Goal: Task Accomplishment & Management: Manage account settings

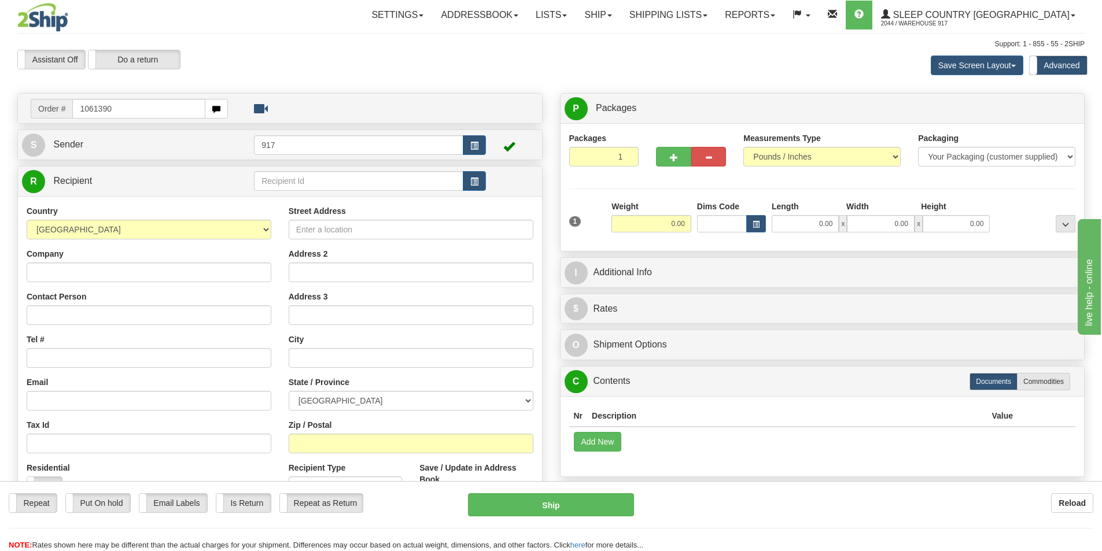
type input "1061390"
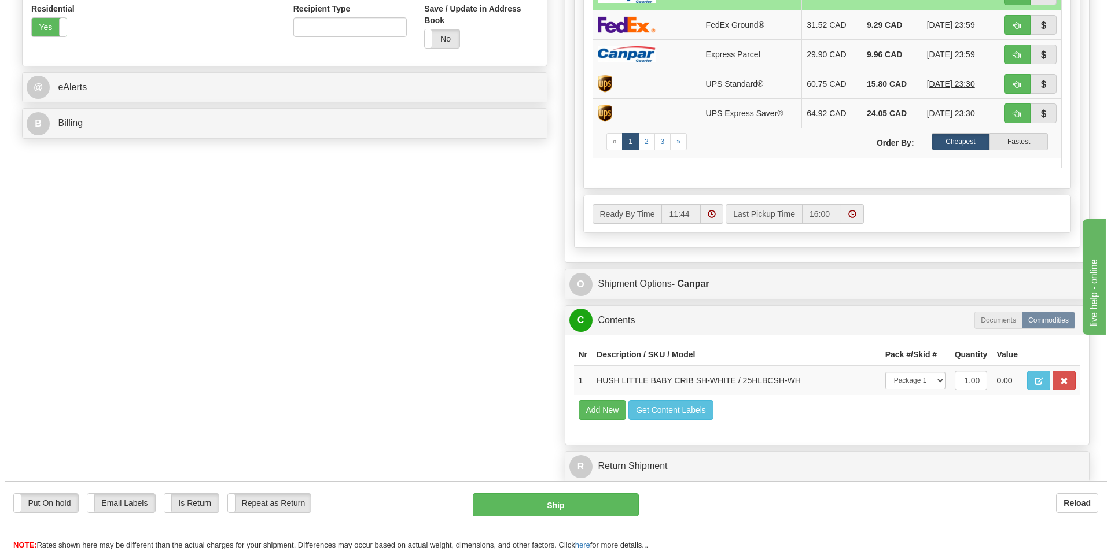
scroll to position [463, 0]
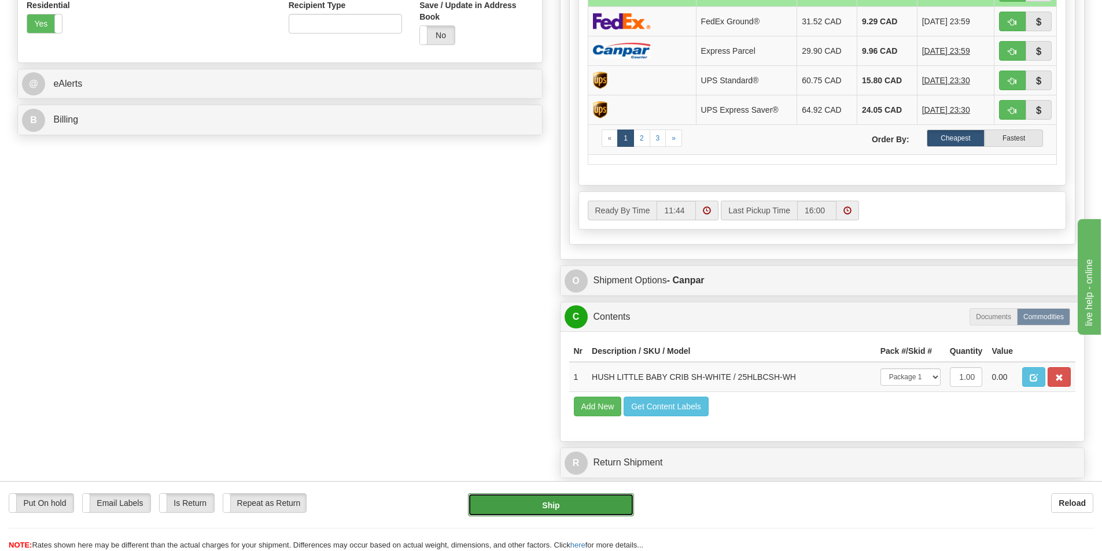
click at [542, 502] on button "Ship" at bounding box center [551, 505] width 166 height 23
type input "1"
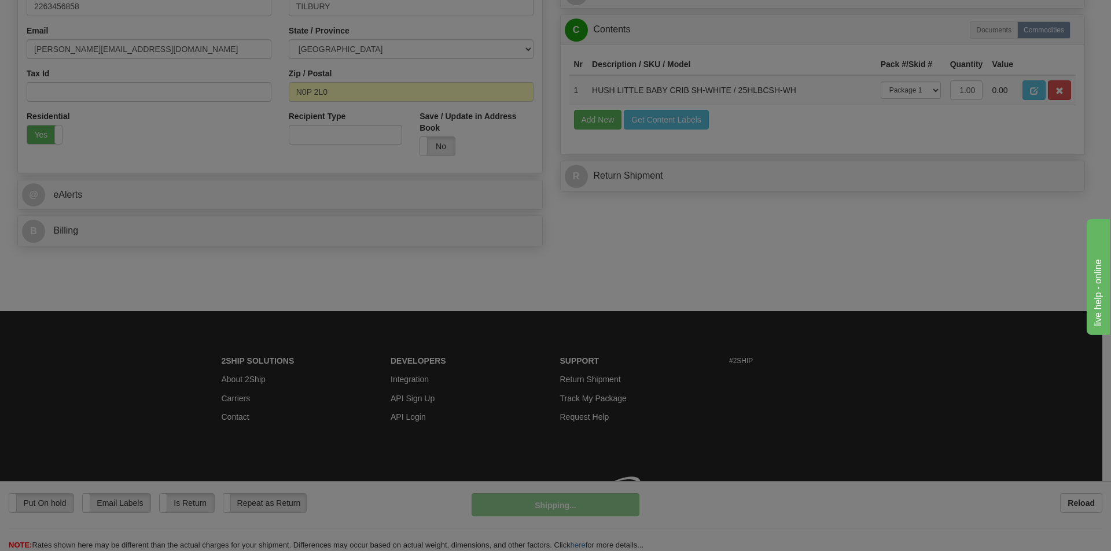
scroll to position [369, 0]
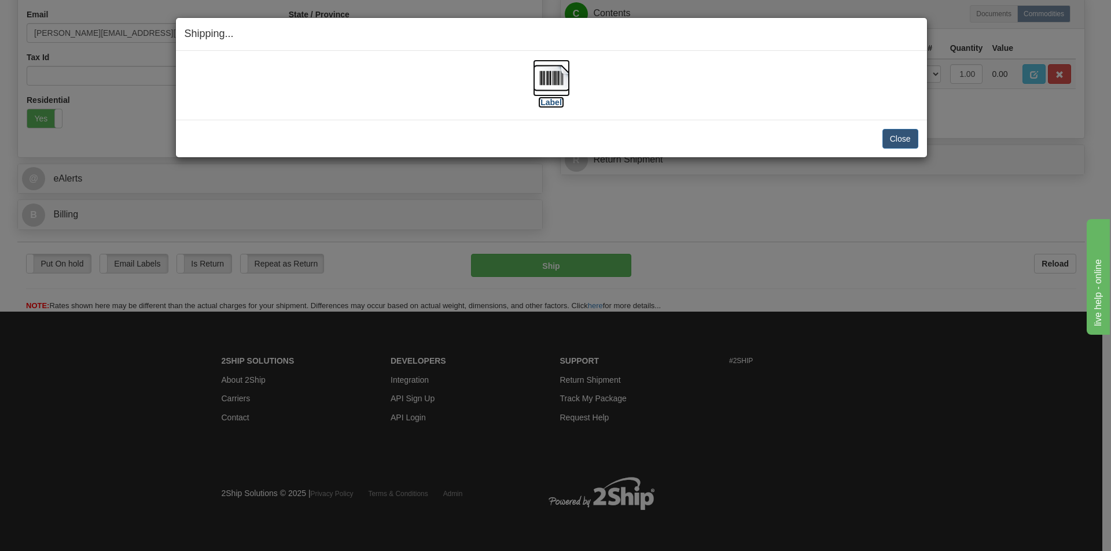
click at [545, 86] on img at bounding box center [551, 78] width 37 height 37
click at [903, 133] on button "Close" at bounding box center [900, 139] width 36 height 20
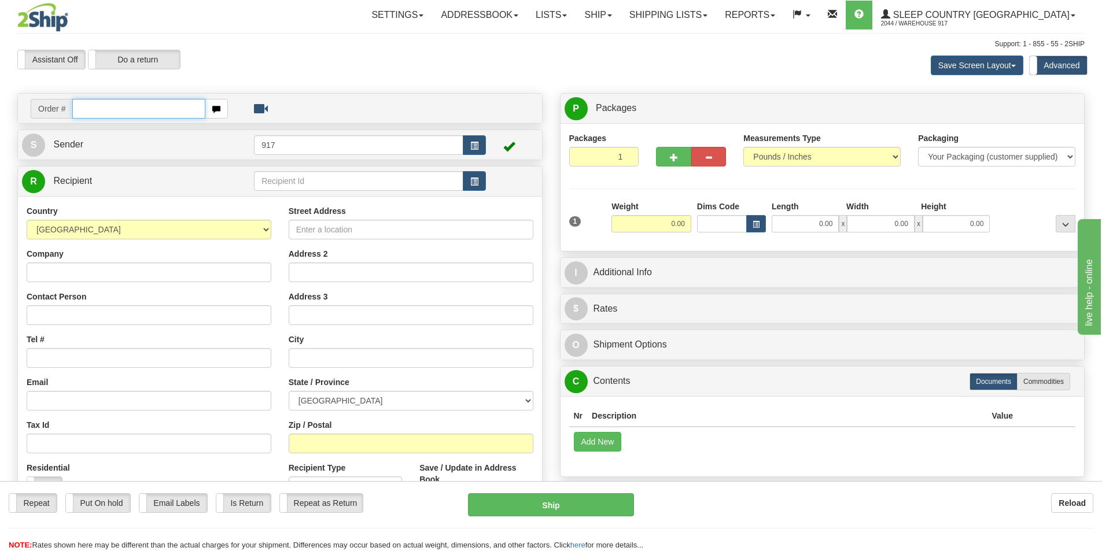
click at [187, 108] on input "text" at bounding box center [138, 109] width 133 height 20
paste input "9000I159309"
type input "9000I159309_HUSHD"
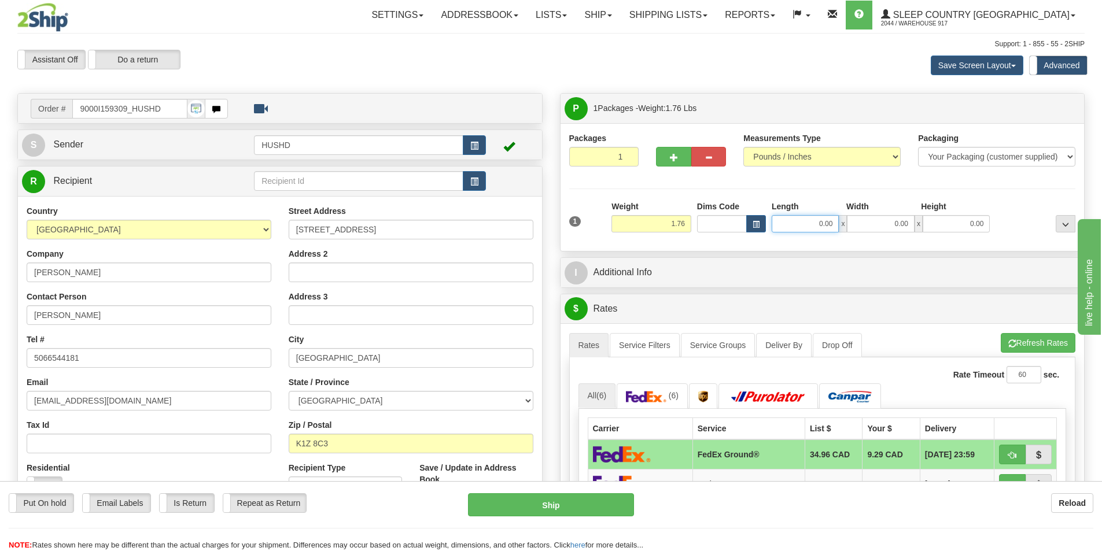
click at [822, 218] on input "0.00" at bounding box center [805, 223] width 67 height 17
type input "9.00"
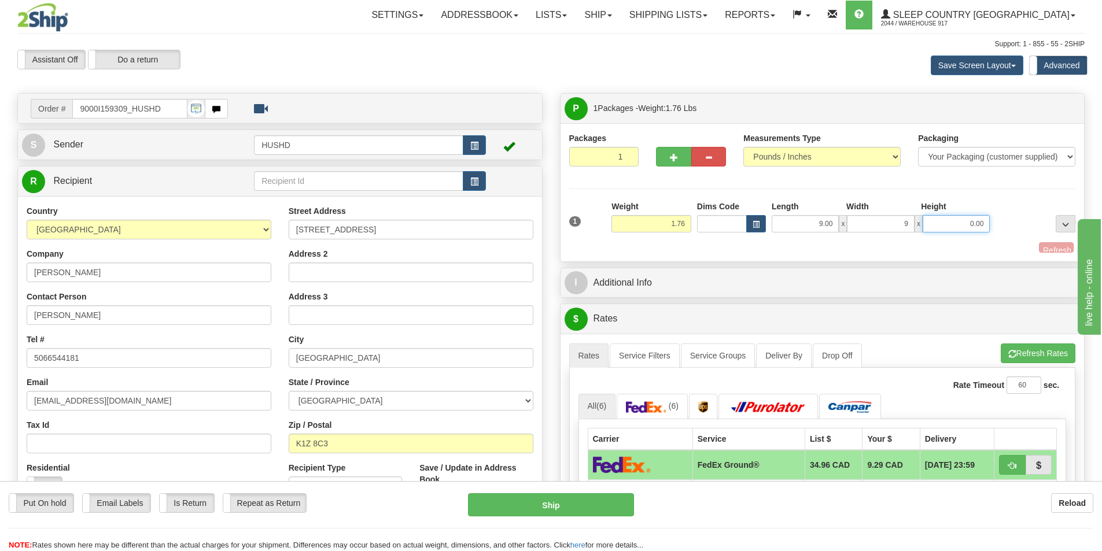
type input "9.00"
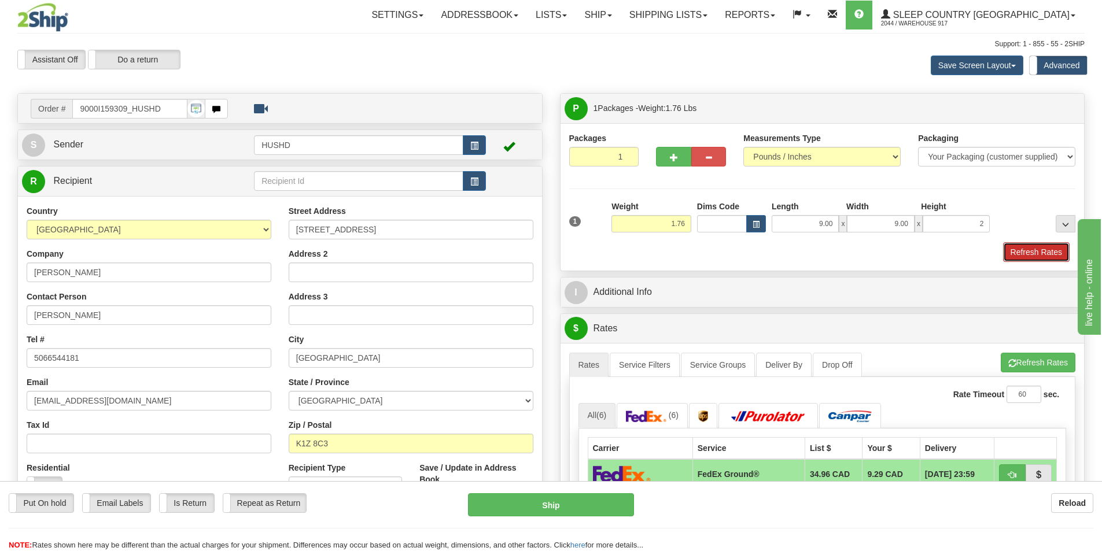
type input "2.00"
click at [1035, 250] on button "Refresh Rates" at bounding box center [1036, 252] width 67 height 20
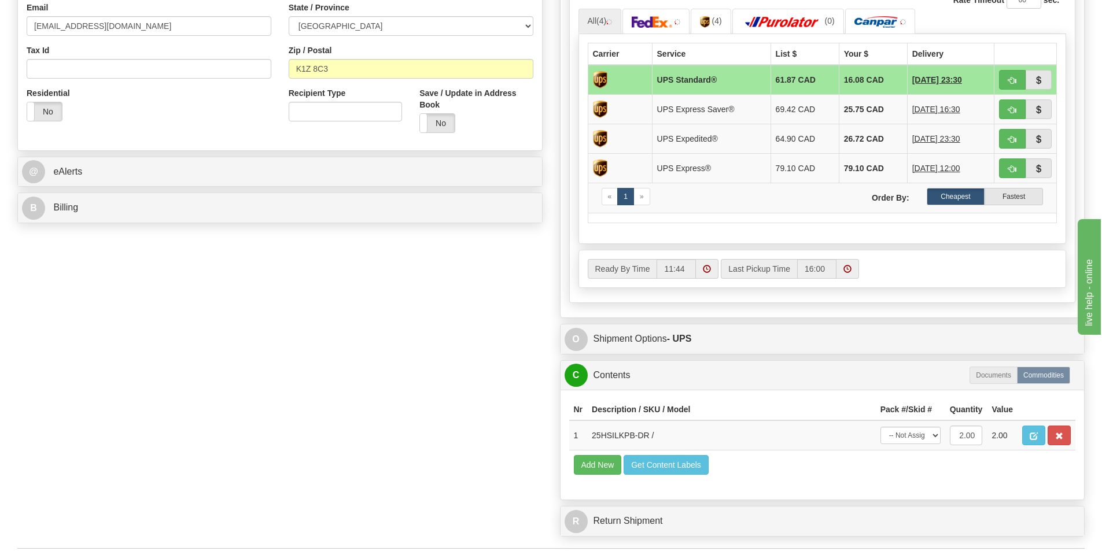
scroll to position [521, 0]
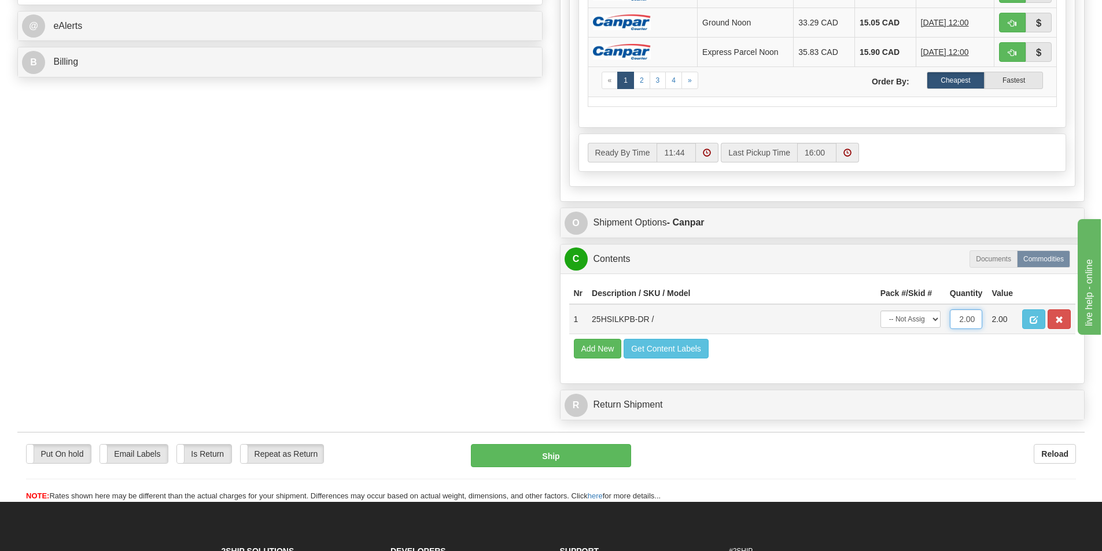
click at [962, 319] on input "2.00" at bounding box center [966, 320] width 33 height 20
type input "1.00"
click at [932, 324] on select "-- Not Assigned -- Package 1" at bounding box center [911, 319] width 60 height 17
select select "0"
click at [881, 311] on select "-- Not Assigned -- Package 1" at bounding box center [911, 319] width 60 height 17
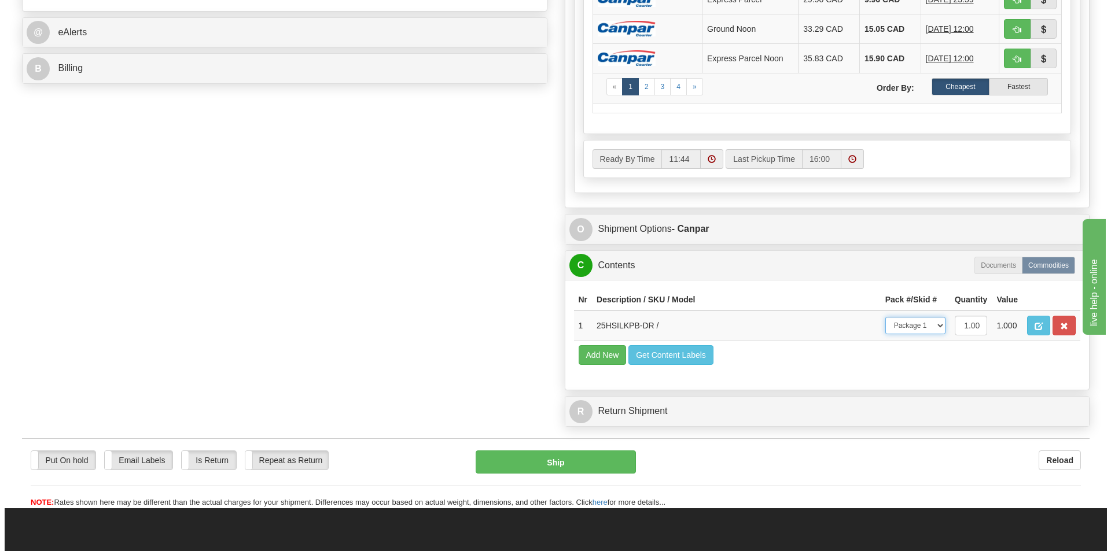
scroll to position [579, 0]
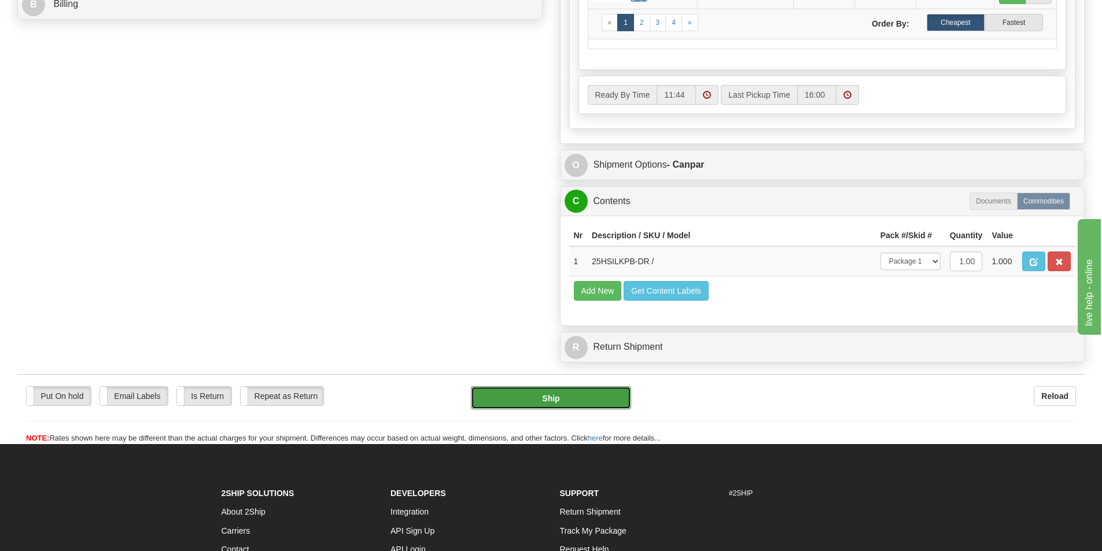
click at [532, 400] on button "Ship" at bounding box center [551, 398] width 160 height 23
type input "1"
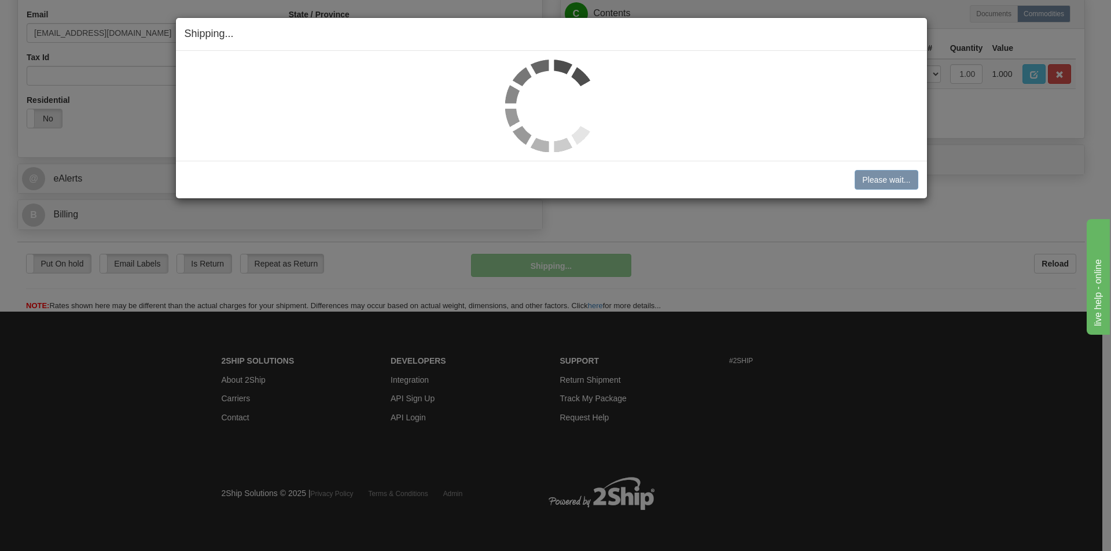
scroll to position [369, 0]
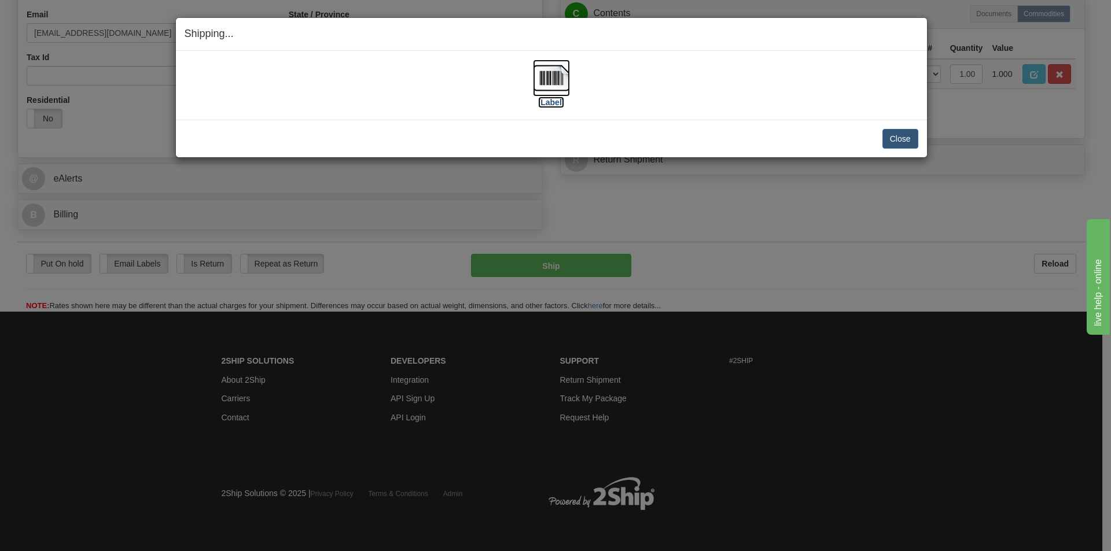
click at [554, 85] on img at bounding box center [551, 78] width 37 height 37
click at [893, 141] on button "Close" at bounding box center [900, 139] width 36 height 20
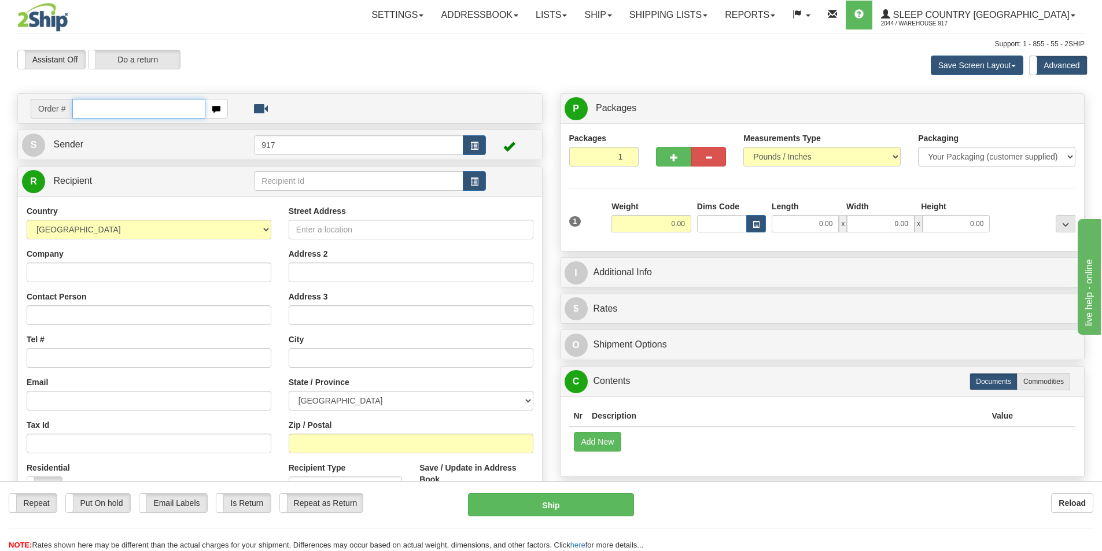
click at [119, 116] on input "text" at bounding box center [138, 109] width 133 height 20
paste input "9000I161301"
type input "9000I161301_HUSHD"
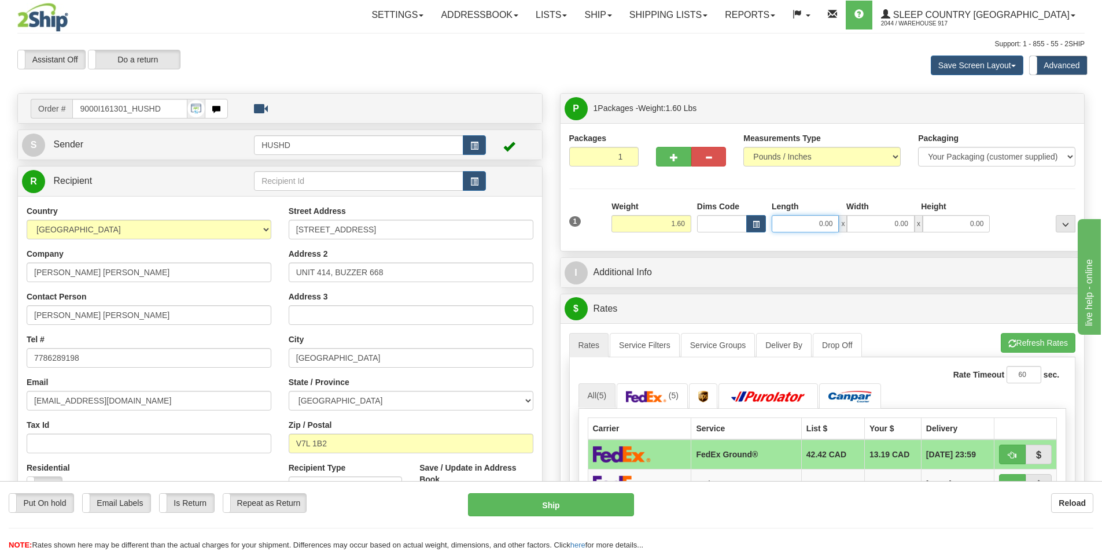
click at [803, 219] on input "0.00" at bounding box center [805, 223] width 67 height 17
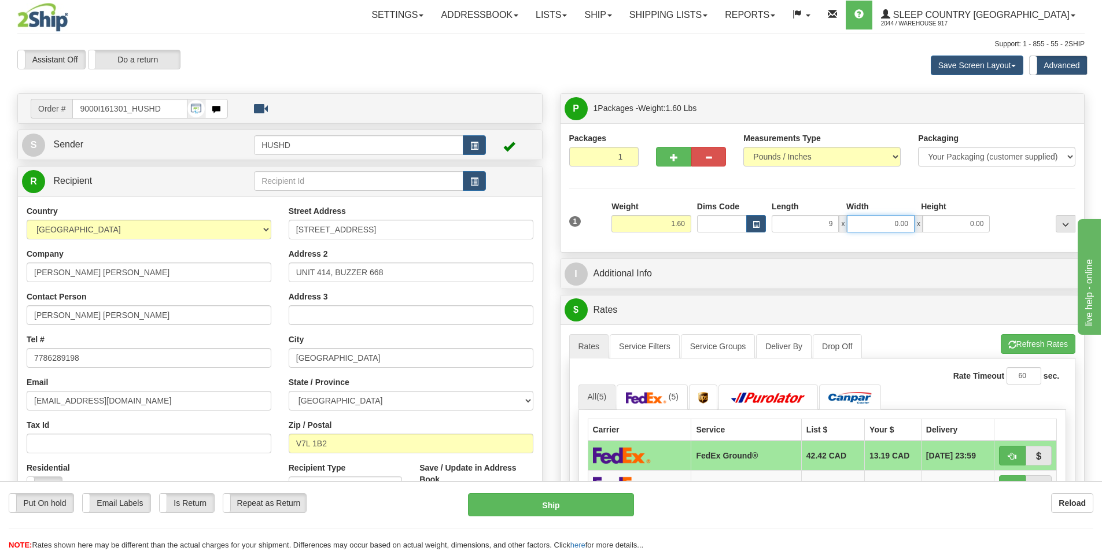
type input "9.00"
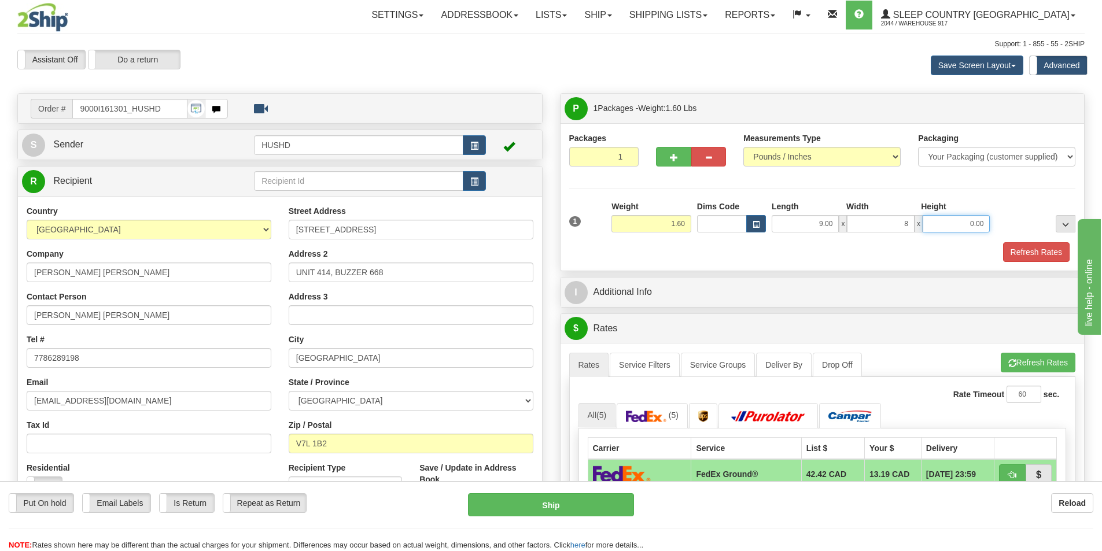
type input "8.00"
type input "3.00"
click at [806, 240] on div "1 Weight 1.60 Dims Code 9.00" at bounding box center [823, 221] width 513 height 41
click at [1030, 257] on button "Refresh Rates" at bounding box center [1036, 252] width 67 height 20
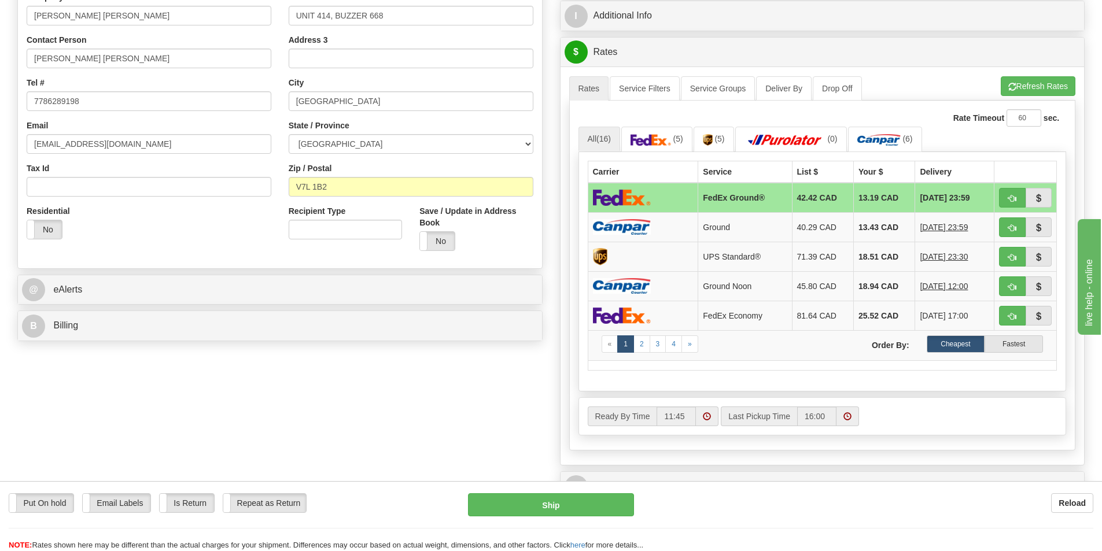
scroll to position [289, 0]
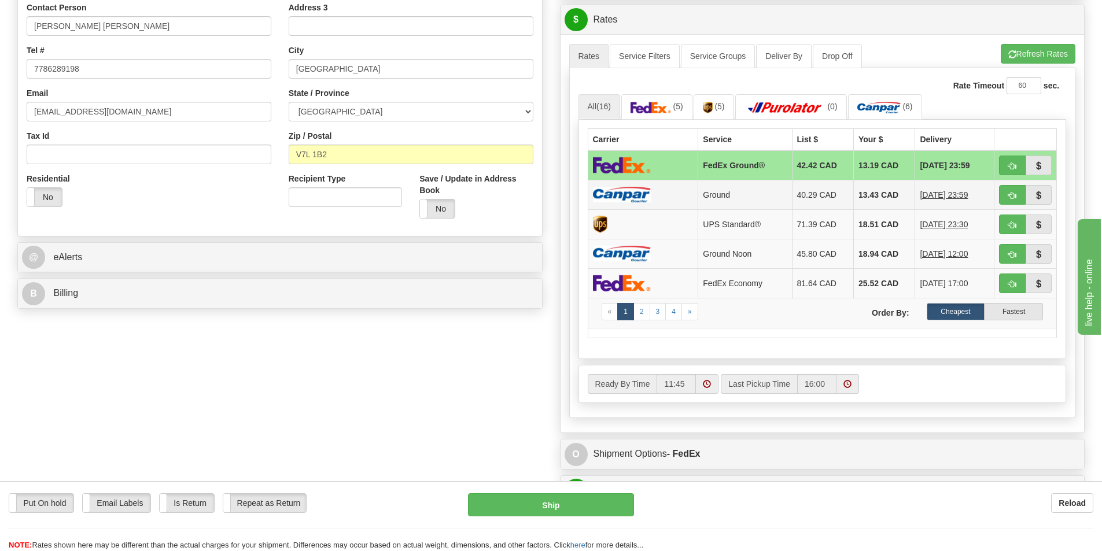
click at [672, 204] on td at bounding box center [643, 195] width 111 height 30
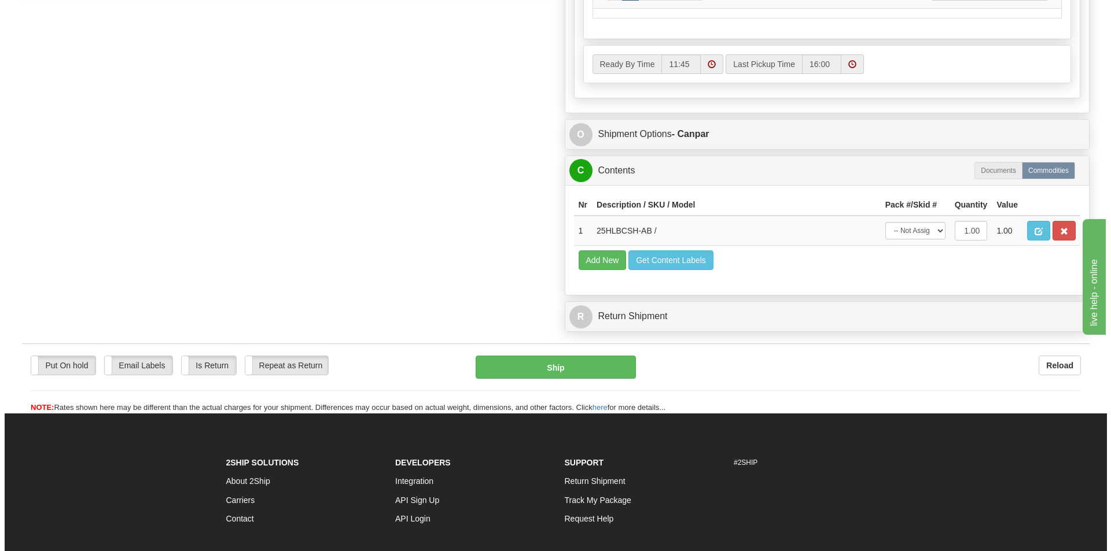
scroll to position [637, 0]
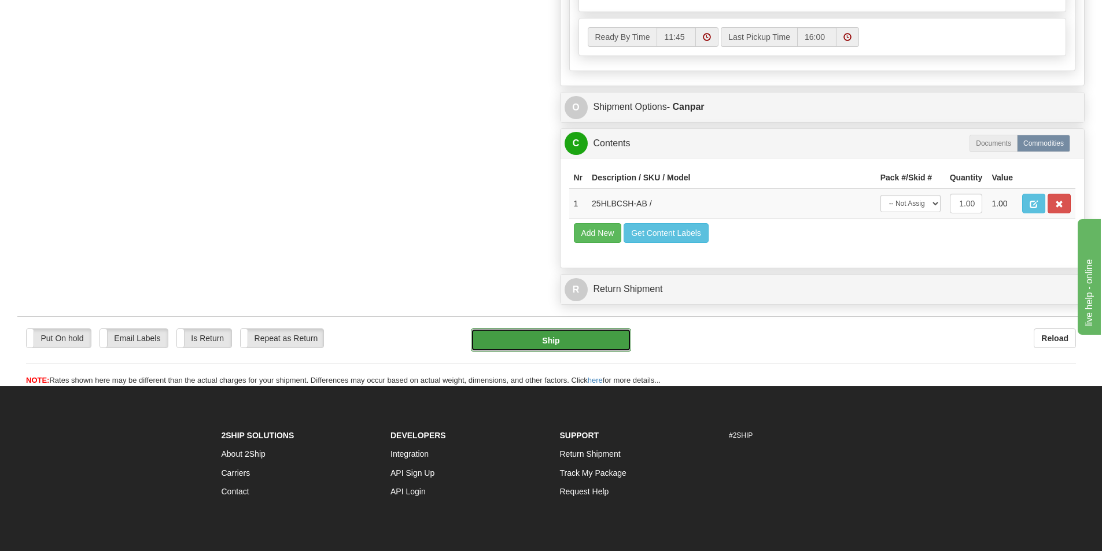
click at [556, 344] on button "Ship" at bounding box center [551, 340] width 160 height 23
type input "1"
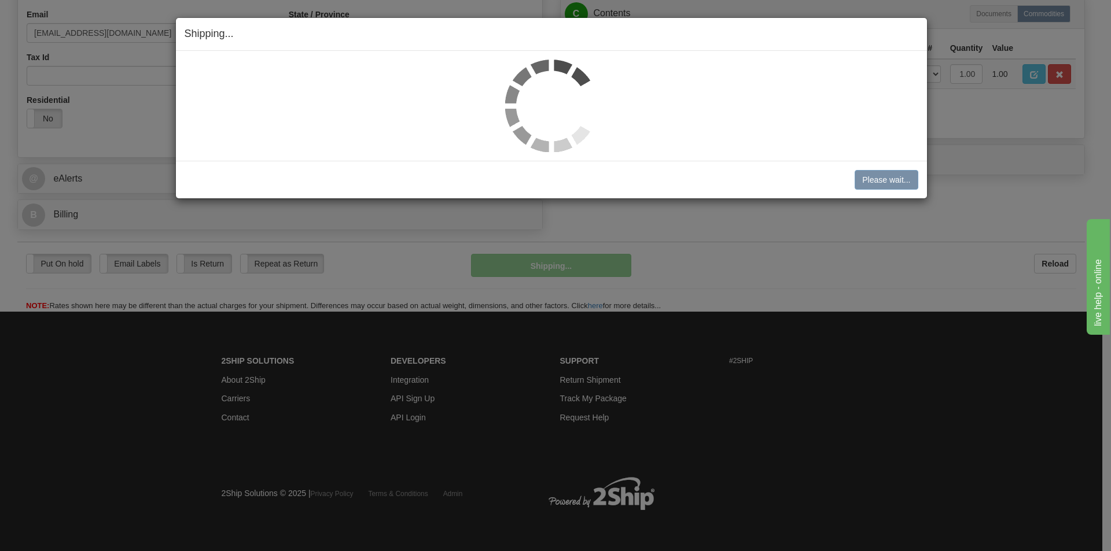
scroll to position [369, 0]
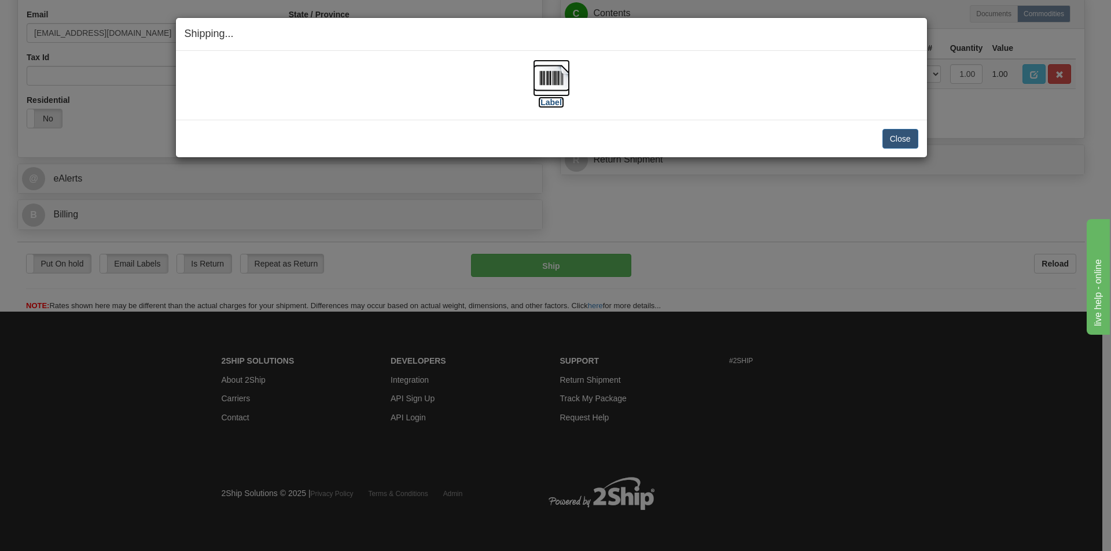
click at [537, 95] on img at bounding box center [551, 78] width 37 height 37
click at [905, 142] on button "Close" at bounding box center [900, 139] width 36 height 20
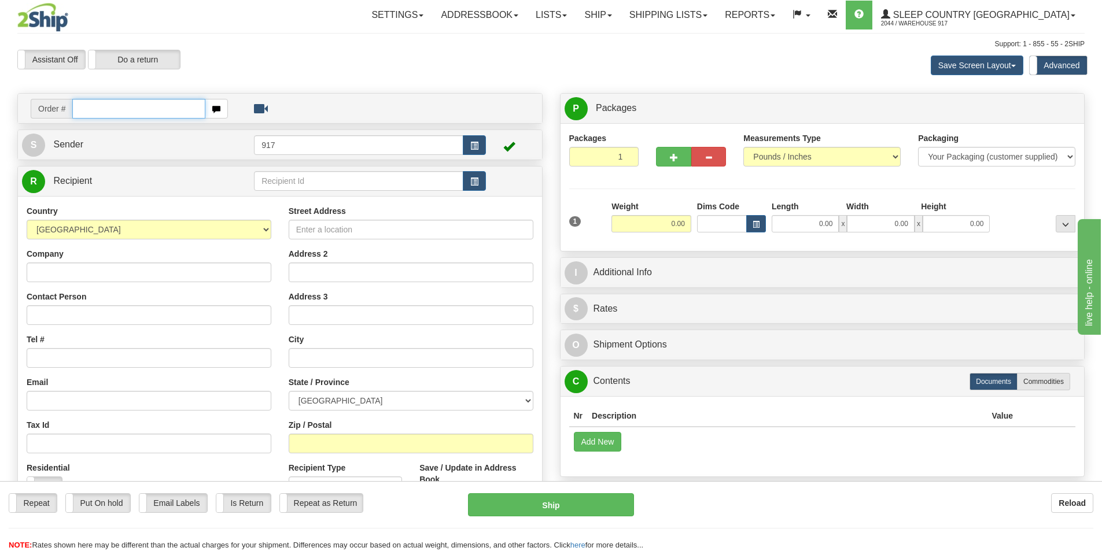
click at [145, 113] on input "text" at bounding box center [138, 109] width 133 height 20
paste input "9002I156061"
type input "9002I156061_HUSHD"
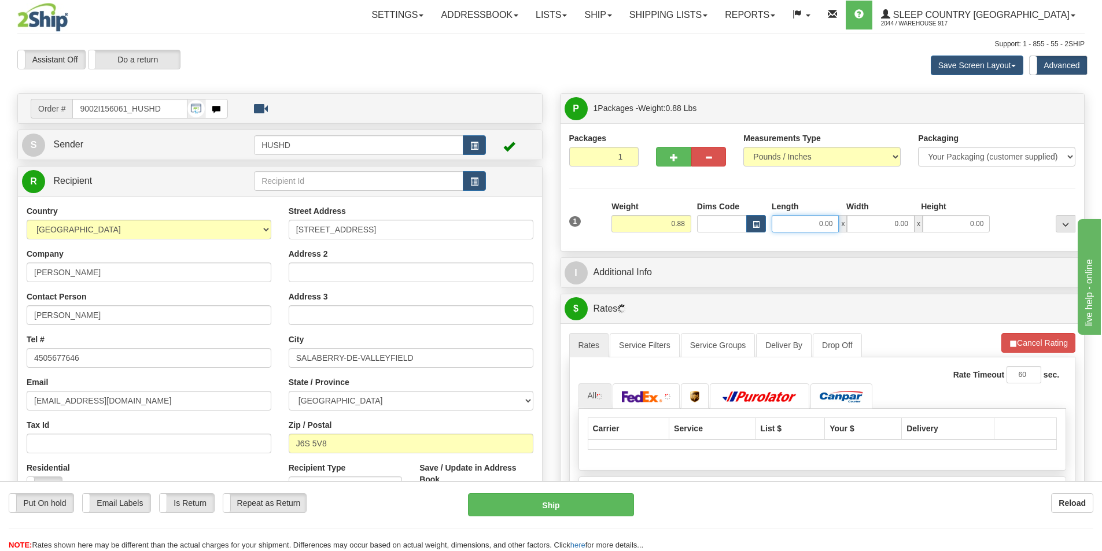
click at [832, 218] on input "0.00" at bounding box center [805, 223] width 67 height 17
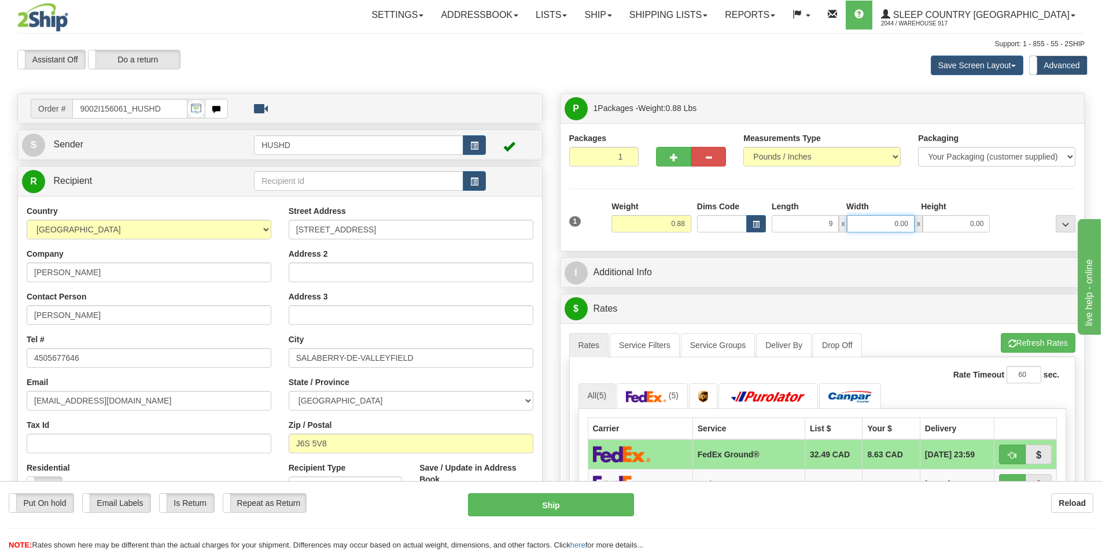
type input "9.00"
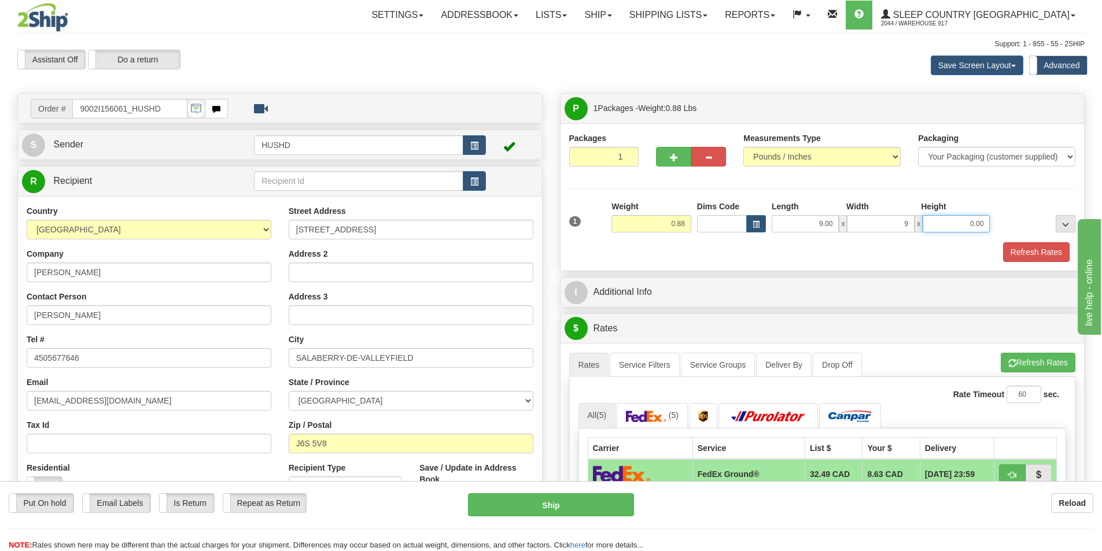
type input "9.00"
type input "2.00"
click at [818, 251] on div "Refresh Rates" at bounding box center [823, 252] width 513 height 20
click at [1039, 252] on button "Refresh Rates" at bounding box center [1036, 252] width 67 height 20
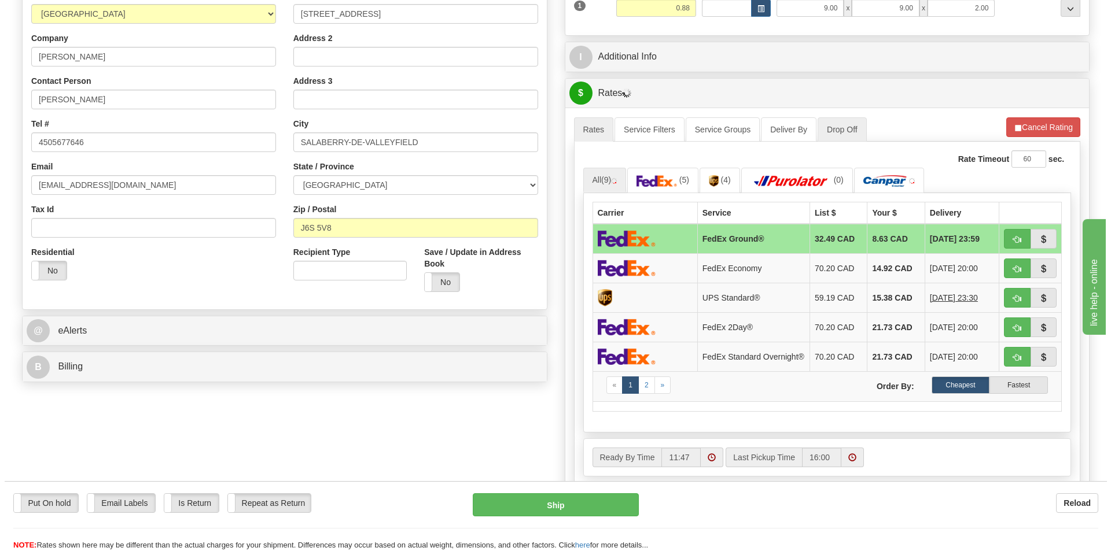
scroll to position [231, 0]
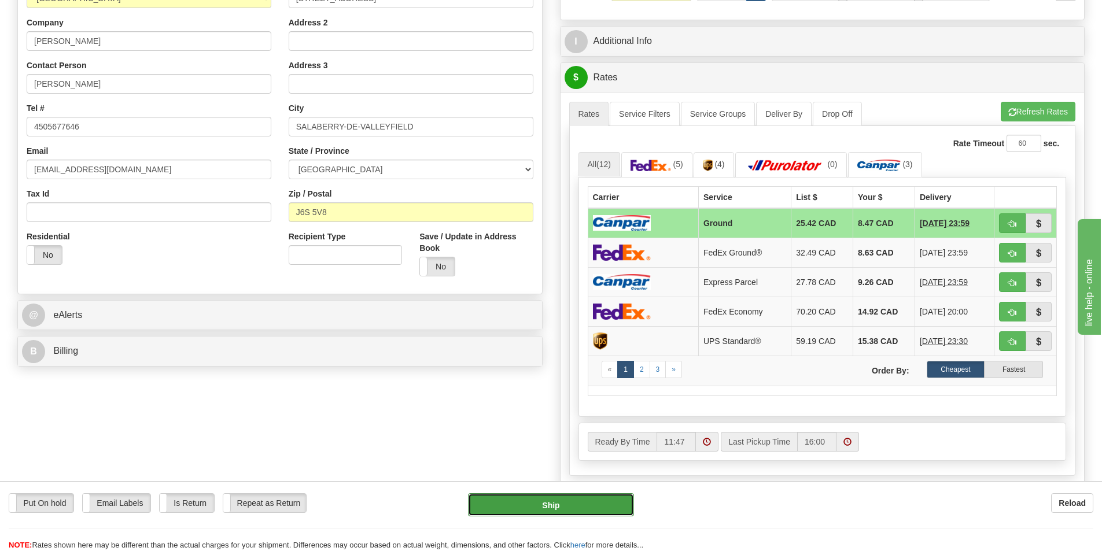
click at [532, 517] on button "Ship" at bounding box center [551, 505] width 166 height 23
type input "1"
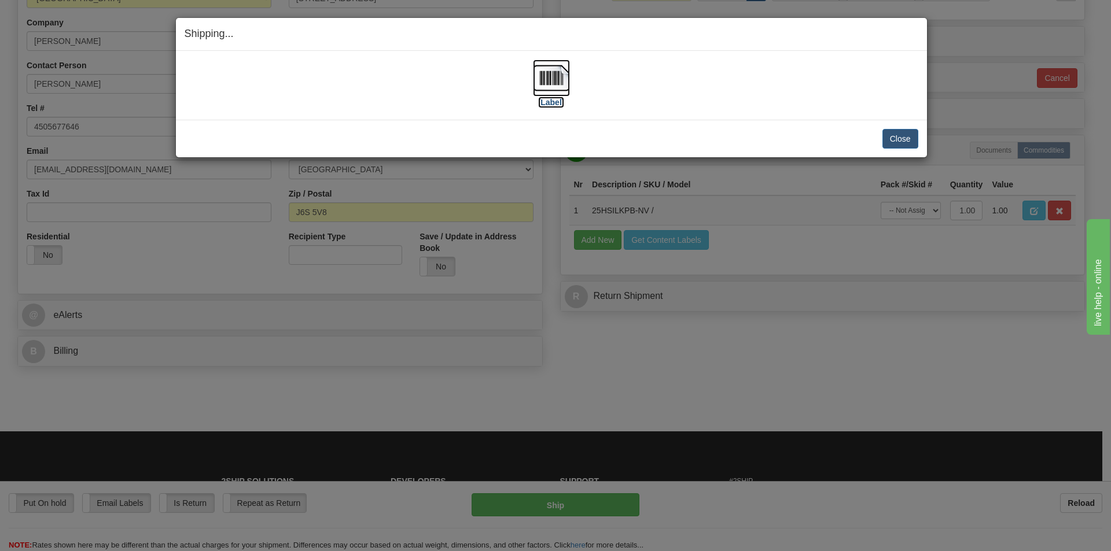
click at [562, 72] on img at bounding box center [551, 78] width 37 height 37
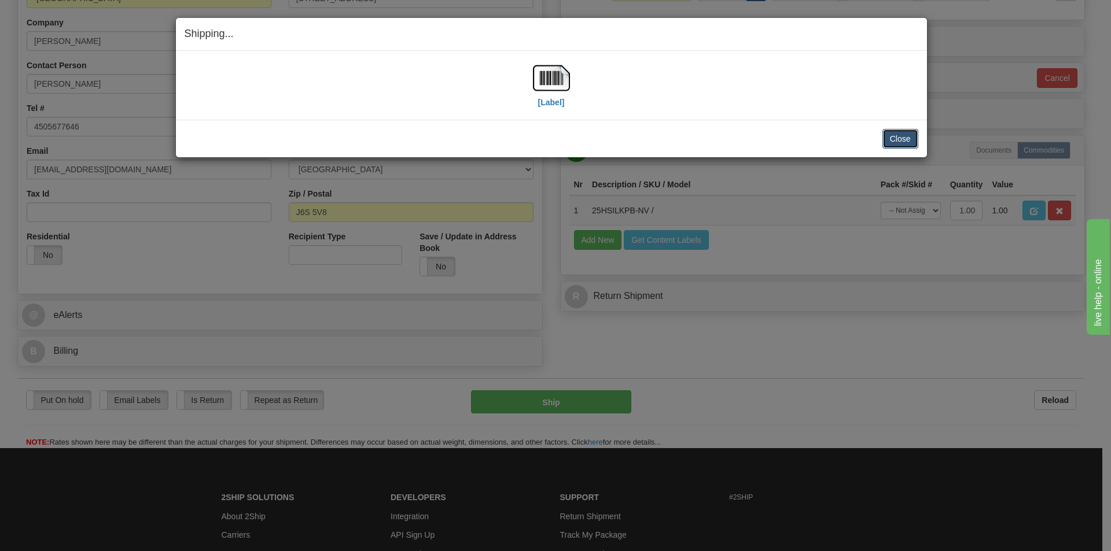
click at [911, 133] on button "Close" at bounding box center [900, 139] width 36 height 20
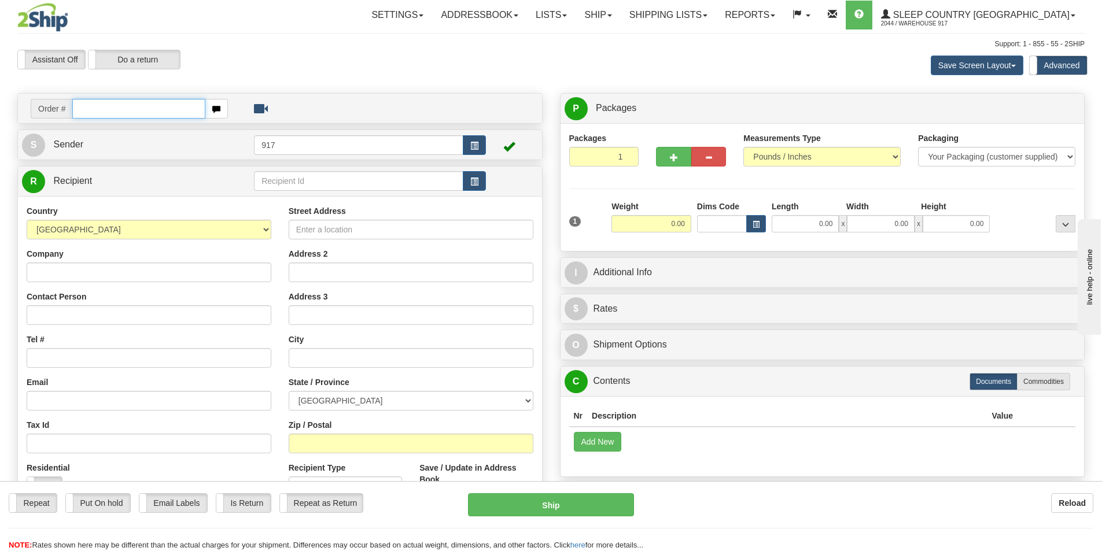
click at [184, 108] on input "text" at bounding box center [138, 109] width 133 height 20
paste input "9000I161326"
type input "9000I161326_HUSHD"
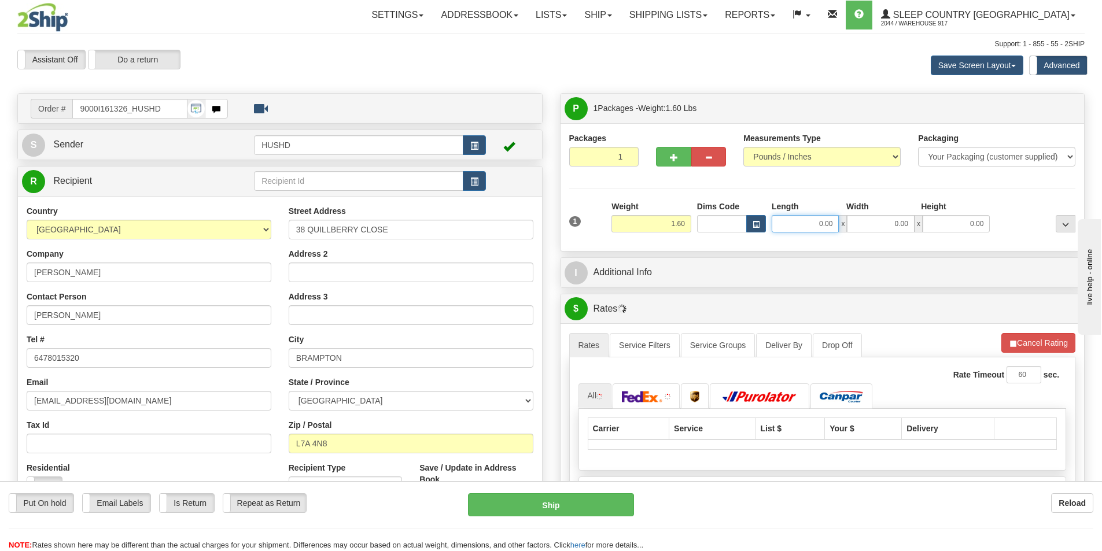
click at [830, 224] on input "0.00" at bounding box center [805, 223] width 67 height 17
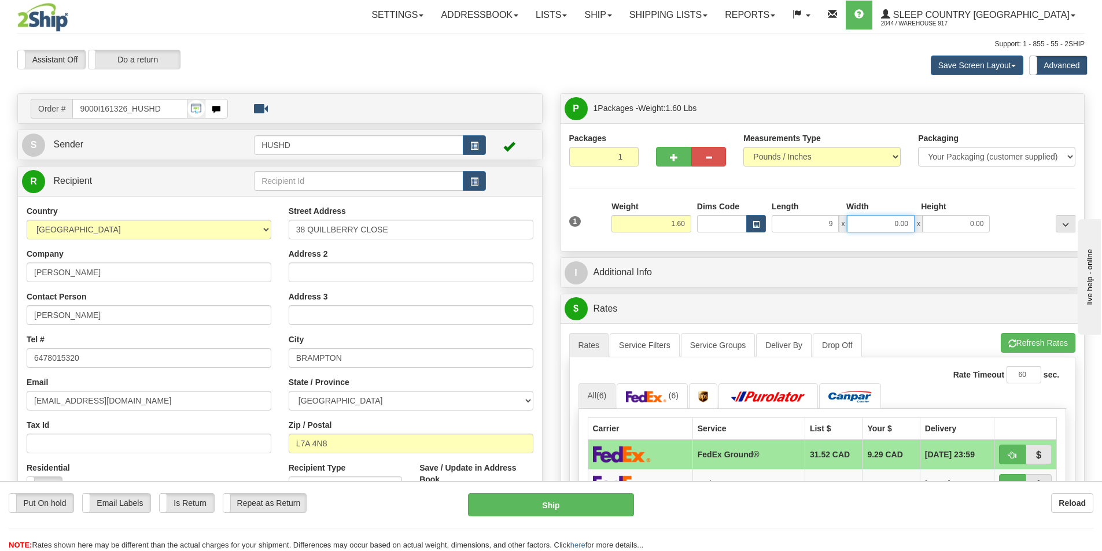
type input "9.00"
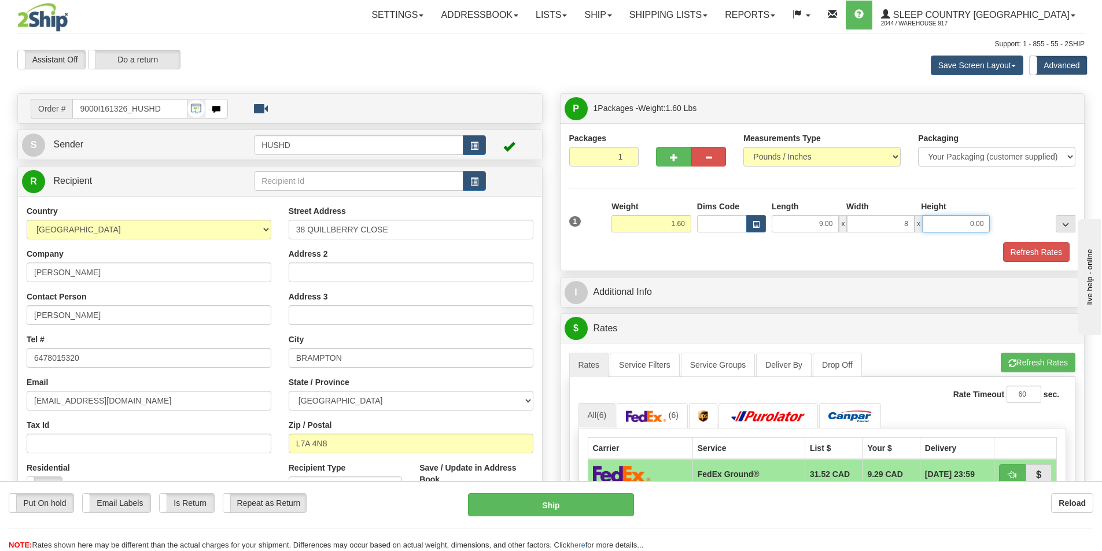
type input "8.00"
type input "3.00"
click at [797, 262] on div "Packages 1 1 Measurements Type" at bounding box center [823, 197] width 524 height 148
click at [1040, 260] on button "Refresh Rates" at bounding box center [1036, 252] width 67 height 20
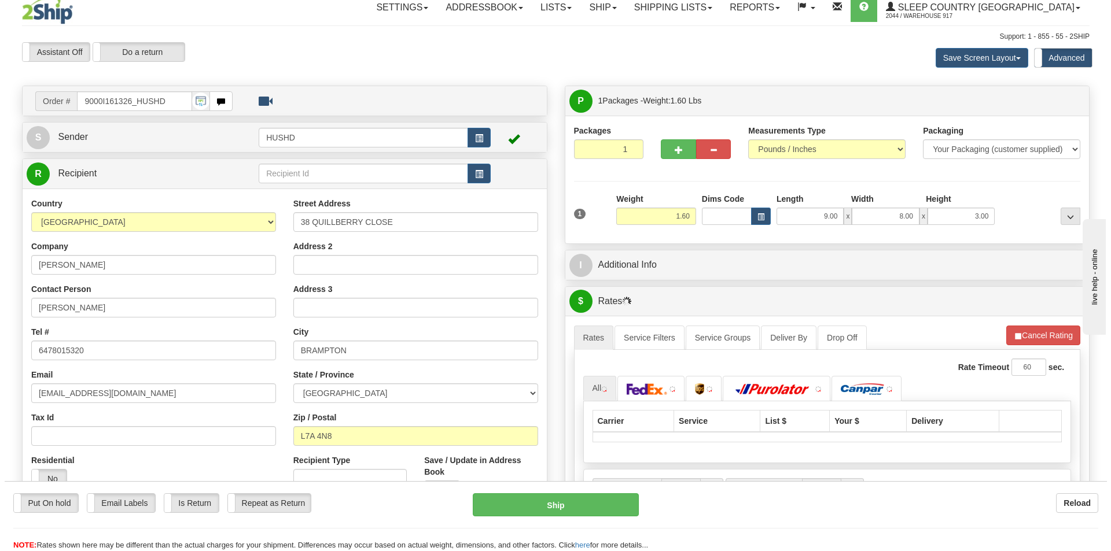
scroll to position [289, 0]
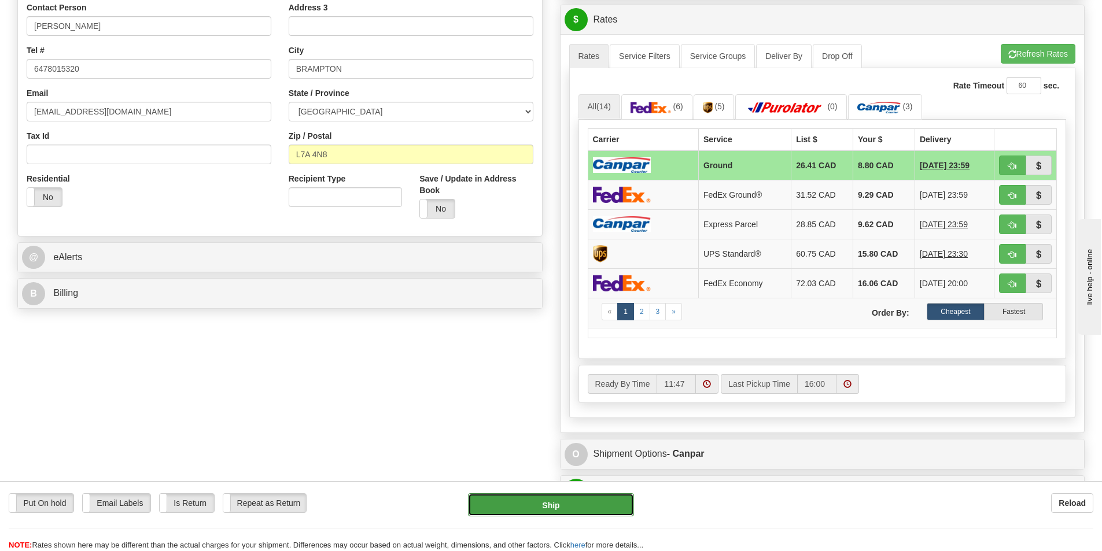
click at [536, 505] on button "Ship" at bounding box center [551, 505] width 166 height 23
type input "1"
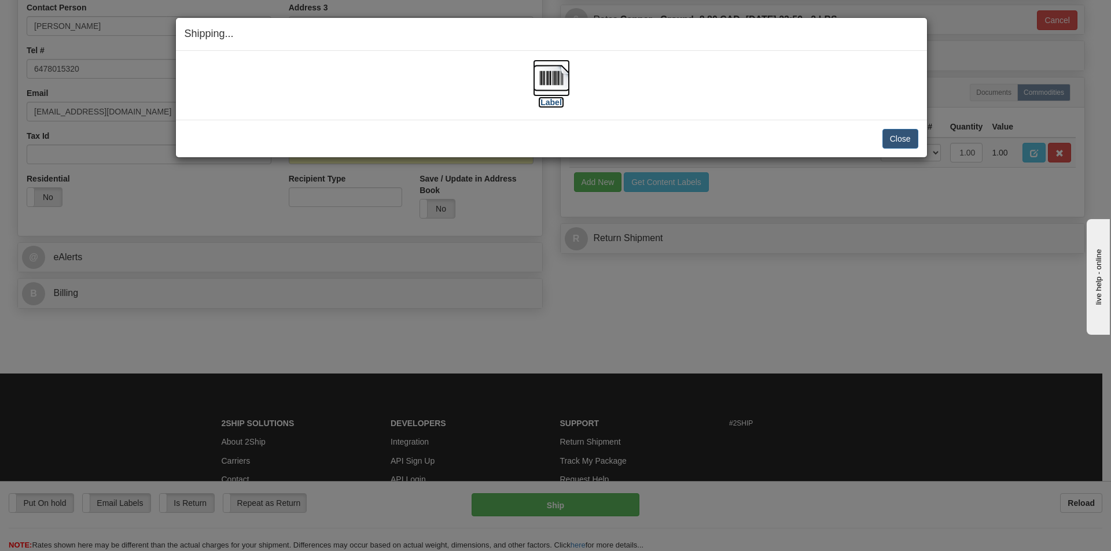
click at [554, 74] on img at bounding box center [551, 78] width 37 height 37
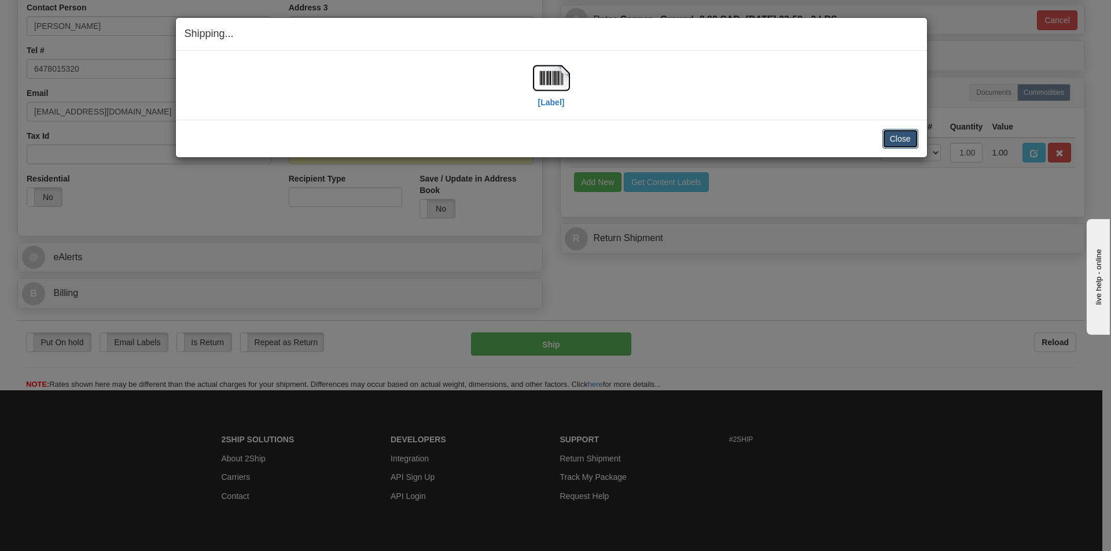
click at [908, 137] on button "Close" at bounding box center [900, 139] width 36 height 20
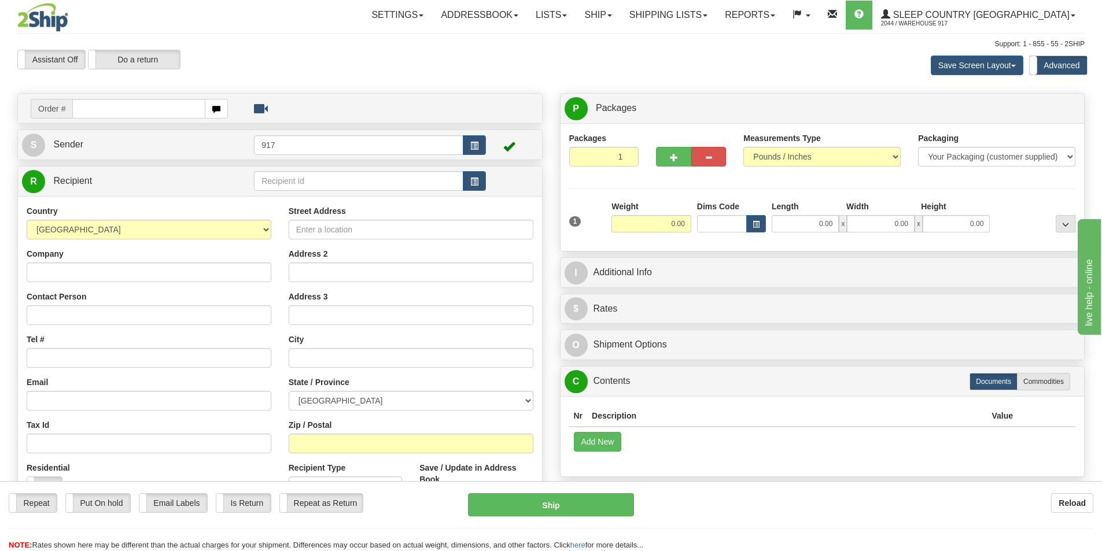
click at [179, 119] on td "Order #" at bounding box center [280, 109] width 516 height 24
click at [180, 114] on input "text" at bounding box center [138, 109] width 133 height 20
paste input "9000I161306"
type input "9000I161306_HUSHD"
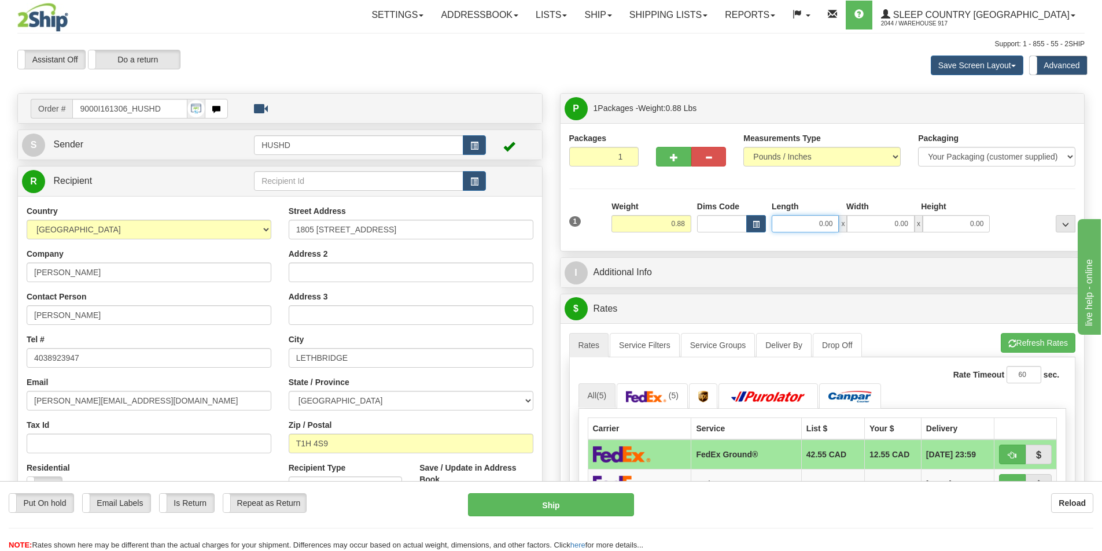
click at [830, 219] on input "0.00" at bounding box center [805, 223] width 67 height 17
type input "9.00"
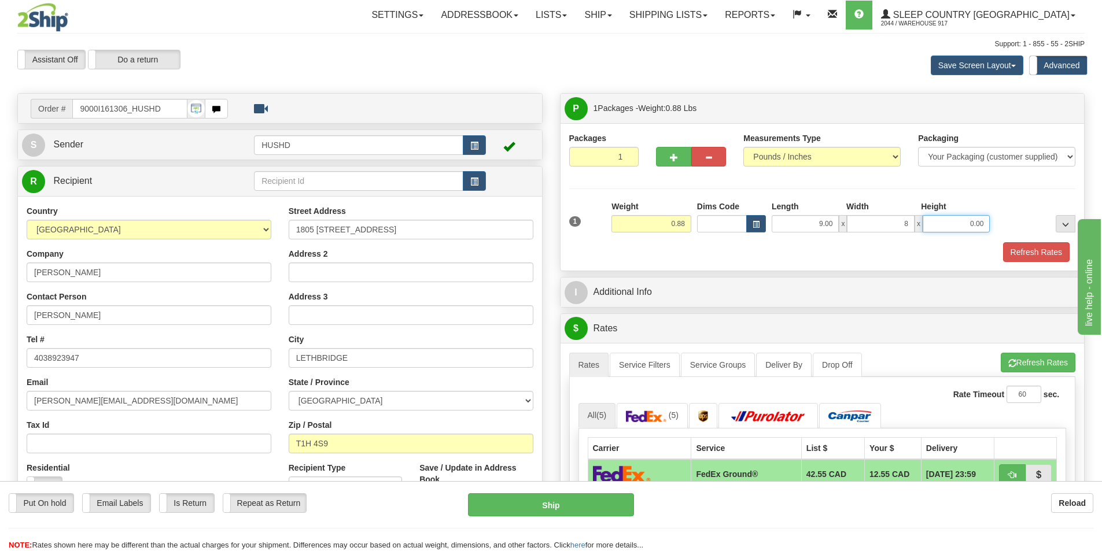
type input "8.00"
drag, startPoint x: 785, startPoint y: 276, endPoint x: 891, endPoint y: 267, distance: 106.9
click at [785, 276] on div "P Packages 1 Packages - Weight: 0.88 Lbs Shipment Level Shipm. Package Level Pa…" at bounding box center [822, 531] width 543 height 877
click at [1053, 246] on button "Refresh Rates" at bounding box center [1036, 252] width 67 height 20
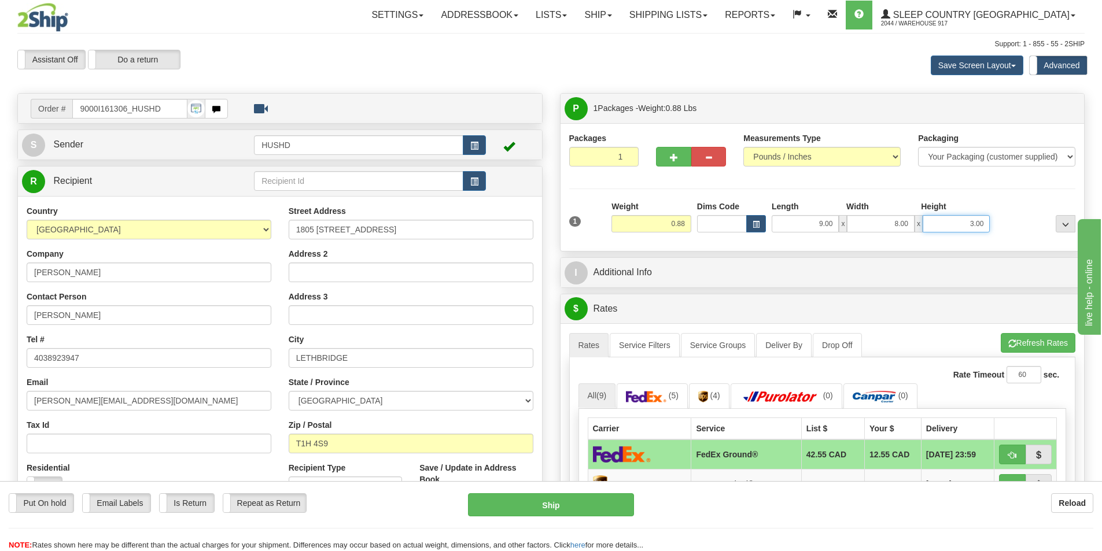
drag, startPoint x: 2036, startPoint y: 567, endPoint x: 2130, endPoint y: 551, distance: 95.6
type input "2.00"
click at [973, 226] on div "9.00 x 8.00 x 2.00" at bounding box center [881, 223] width 218 height 17
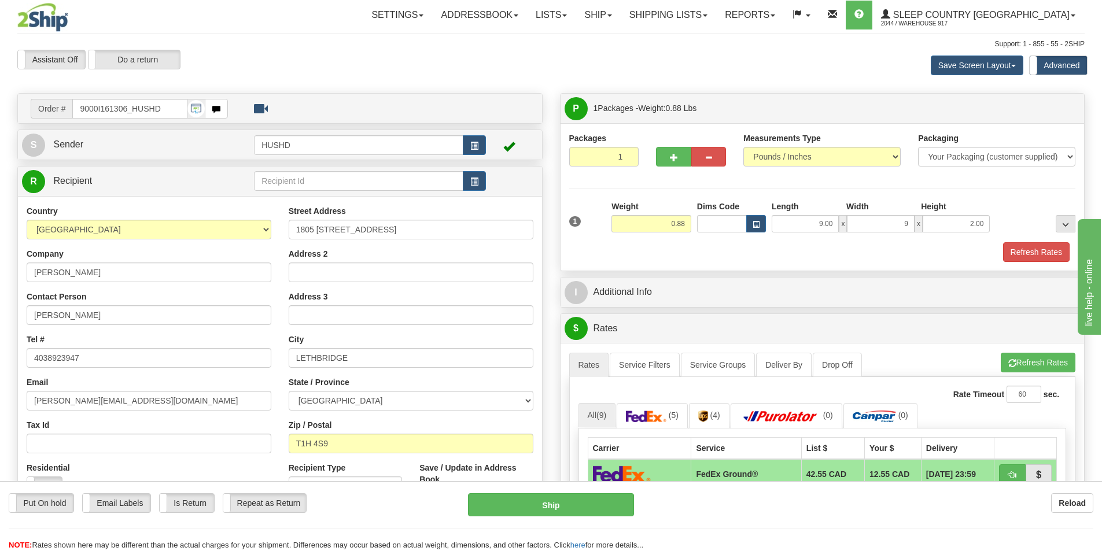
type input "9.00"
drag, startPoint x: 950, startPoint y: 254, endPoint x: 959, endPoint y: 254, distance: 8.7
click at [950, 254] on div "Refresh Rates" at bounding box center [823, 252] width 513 height 20
click at [1039, 256] on button "Refresh Rates" at bounding box center [1036, 252] width 67 height 20
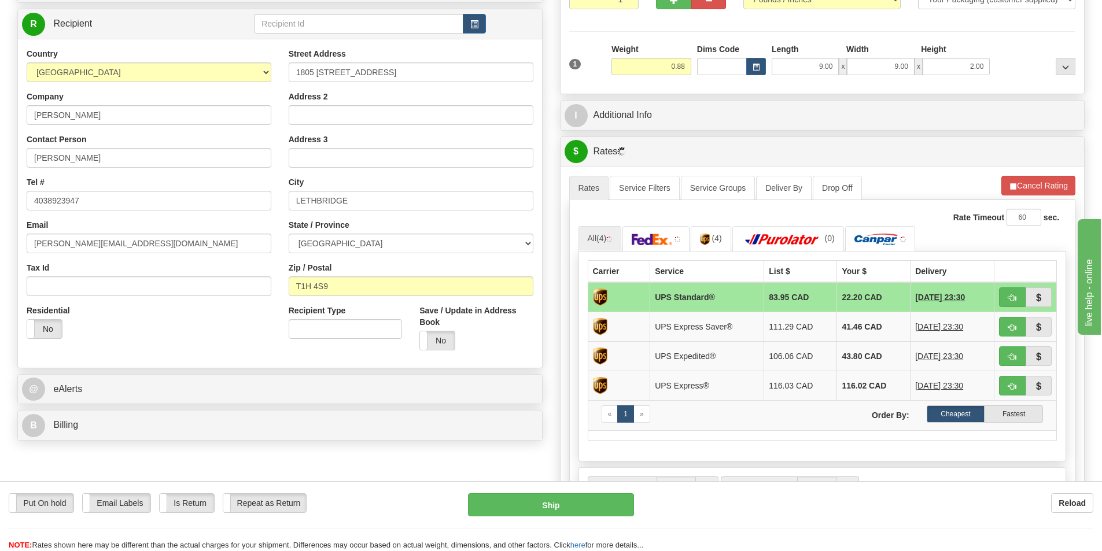
scroll to position [174, 0]
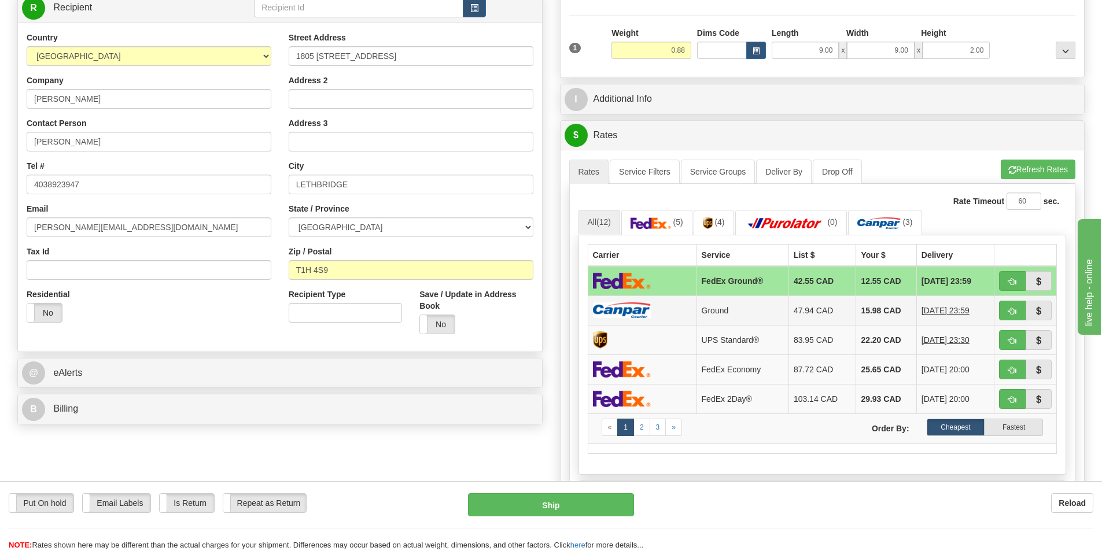
click at [678, 307] on td at bounding box center [642, 311] width 109 height 30
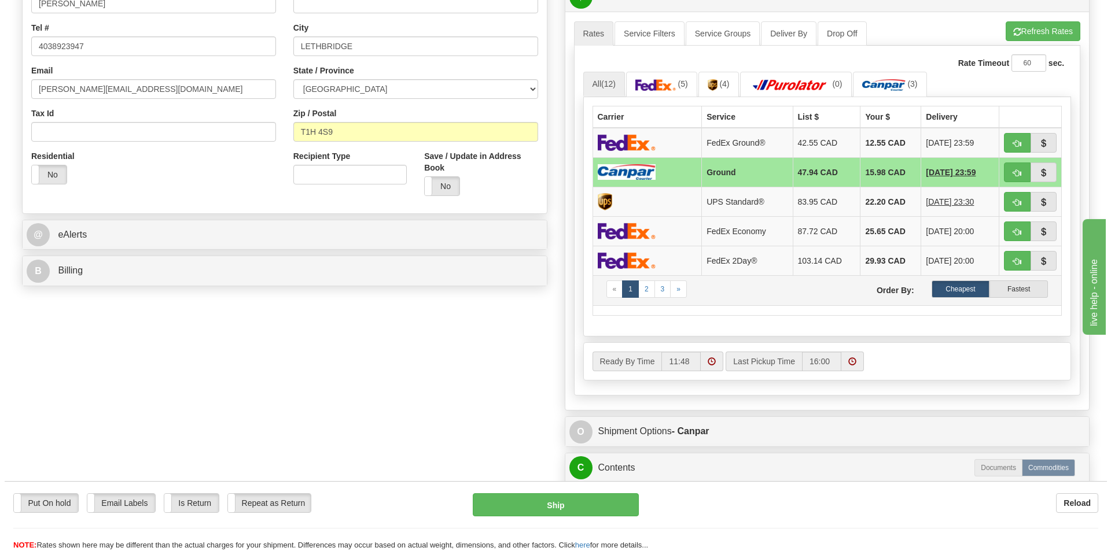
scroll to position [405, 0]
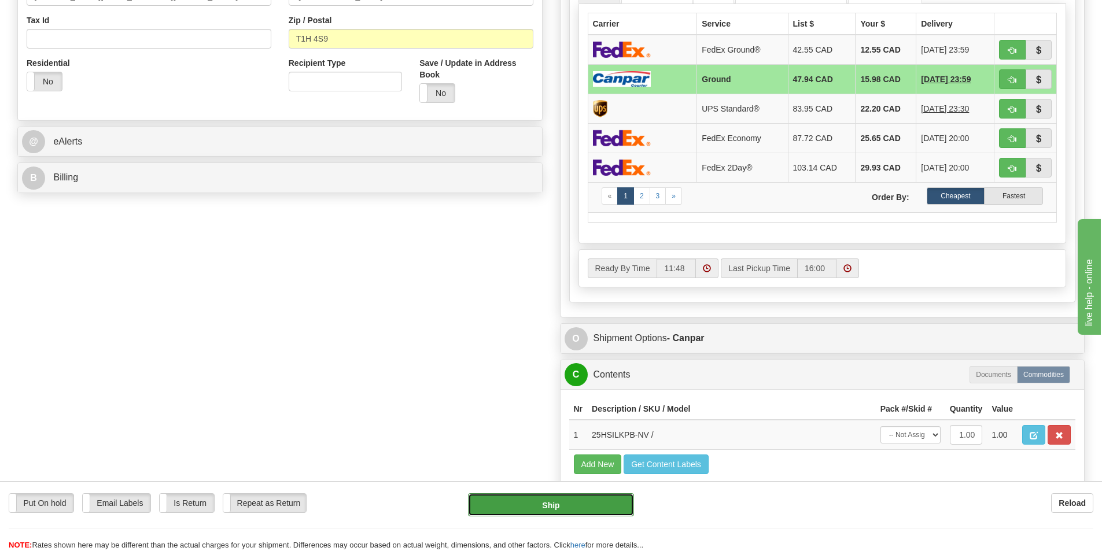
click at [551, 501] on button "Ship" at bounding box center [551, 505] width 166 height 23
type input "1"
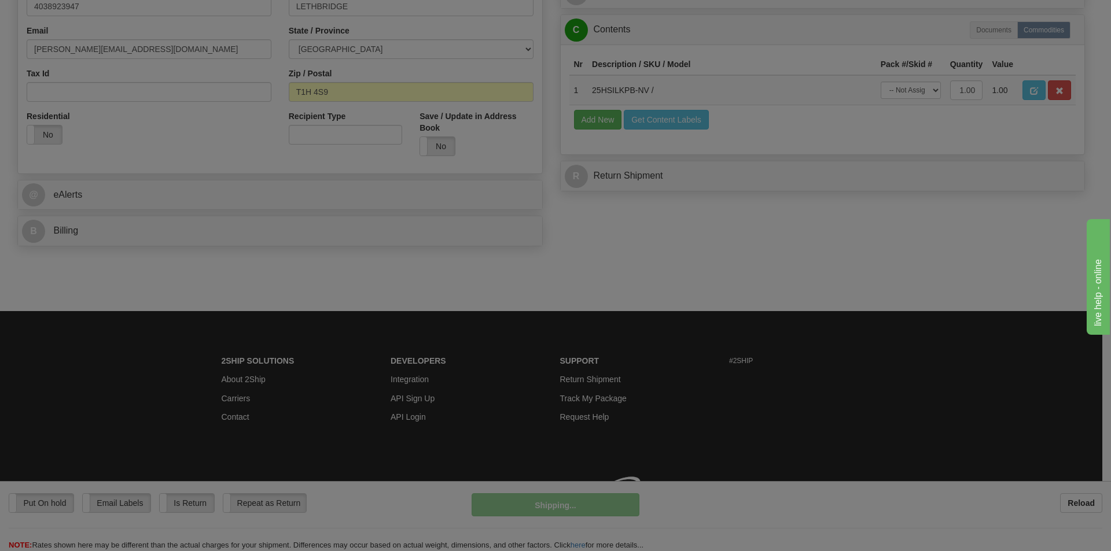
scroll to position [366, 0]
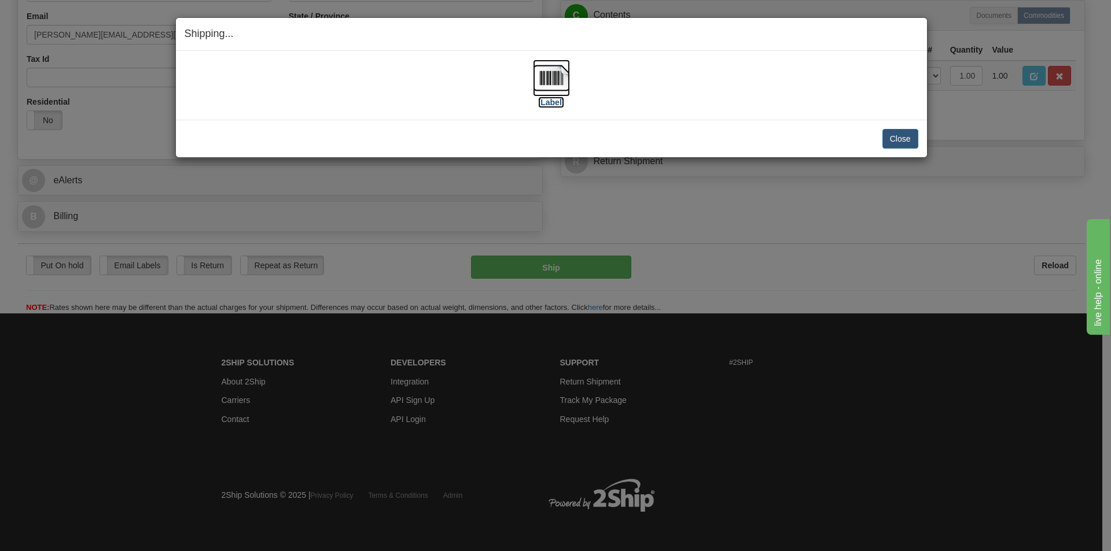
click at [543, 67] on img at bounding box center [551, 78] width 37 height 37
click at [903, 141] on button "Close" at bounding box center [900, 139] width 36 height 20
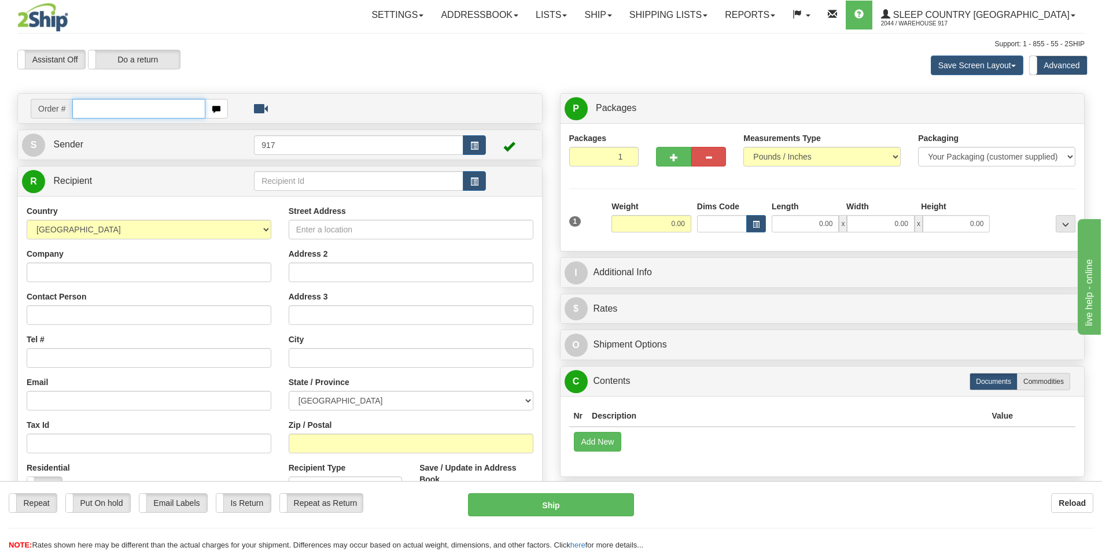
click at [100, 102] on input "text" at bounding box center [138, 109] width 133 height 20
paste input "1061553"
type input "1061553"
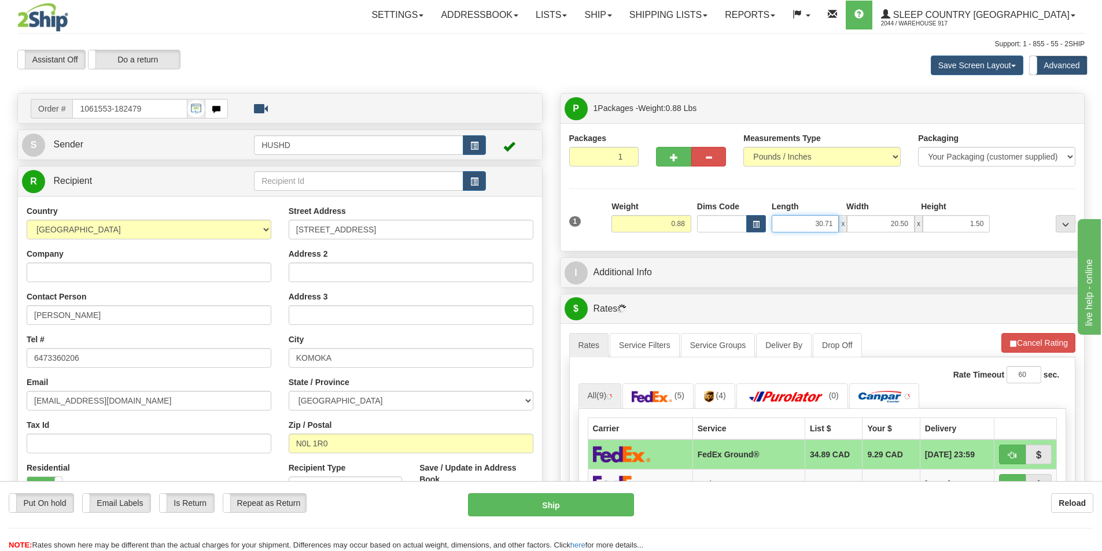
drag, startPoint x: 812, startPoint y: 223, endPoint x: 891, endPoint y: 223, distance: 78.7
click at [891, 223] on div "30.71 x 20.50 x 1.50" at bounding box center [881, 223] width 218 height 17
type input "9.00"
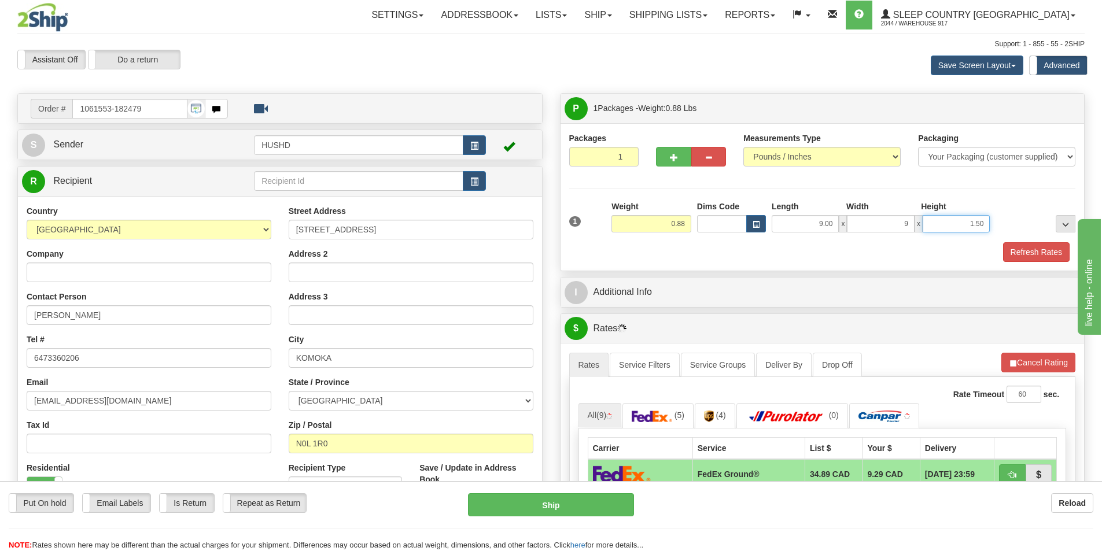
type input "9.00"
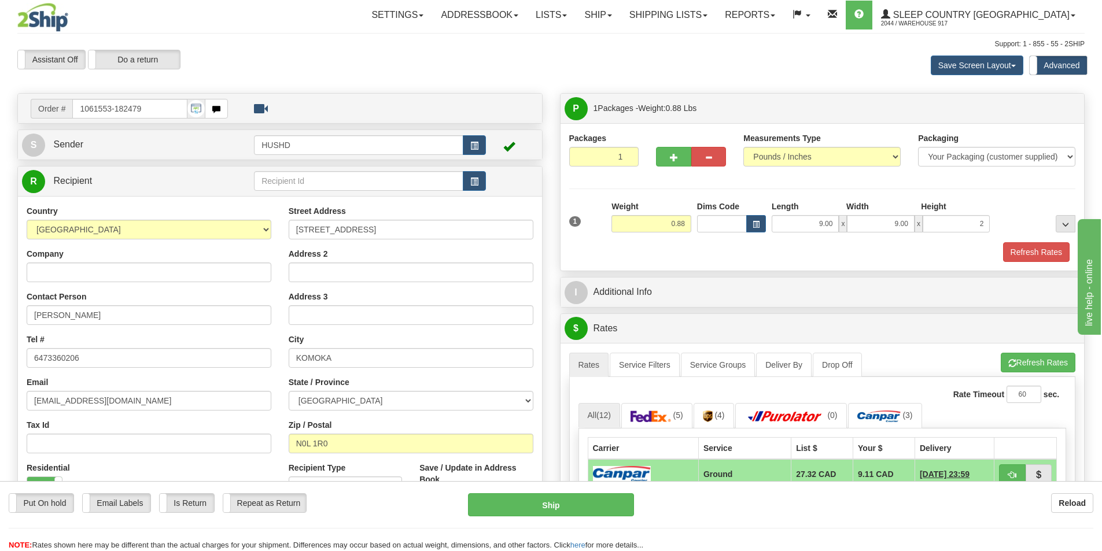
type input "2.00"
drag, startPoint x: 782, startPoint y: 266, endPoint x: 828, endPoint y: 251, distance: 47.9
click at [784, 265] on div "Packages 1 1 Measurements Type" at bounding box center [823, 197] width 524 height 148
click at [1021, 249] on button "Refresh Rates" at bounding box center [1036, 252] width 67 height 20
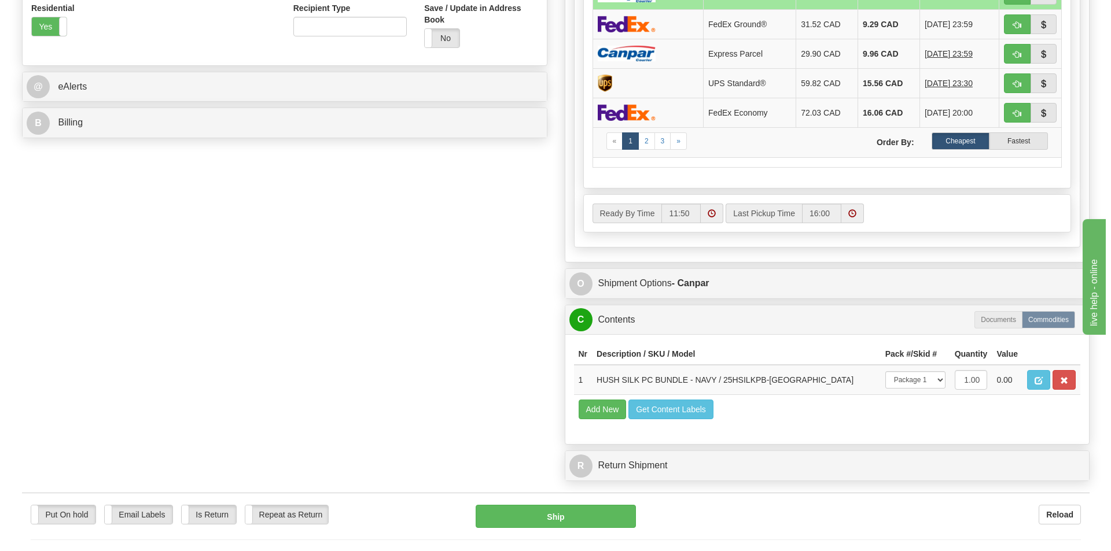
scroll to position [521, 0]
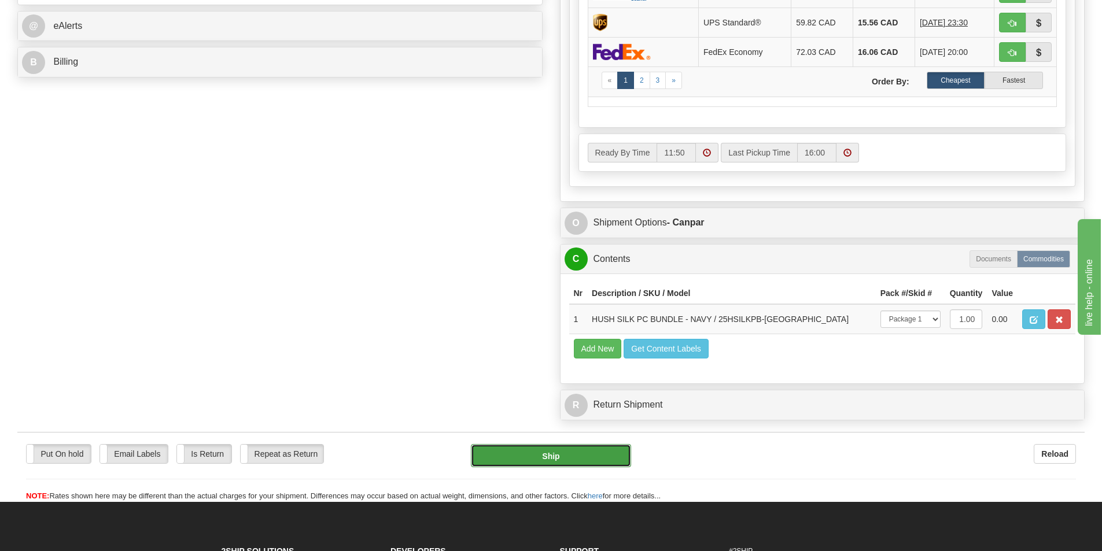
click at [539, 450] on button "Ship" at bounding box center [551, 455] width 160 height 23
type input "1"
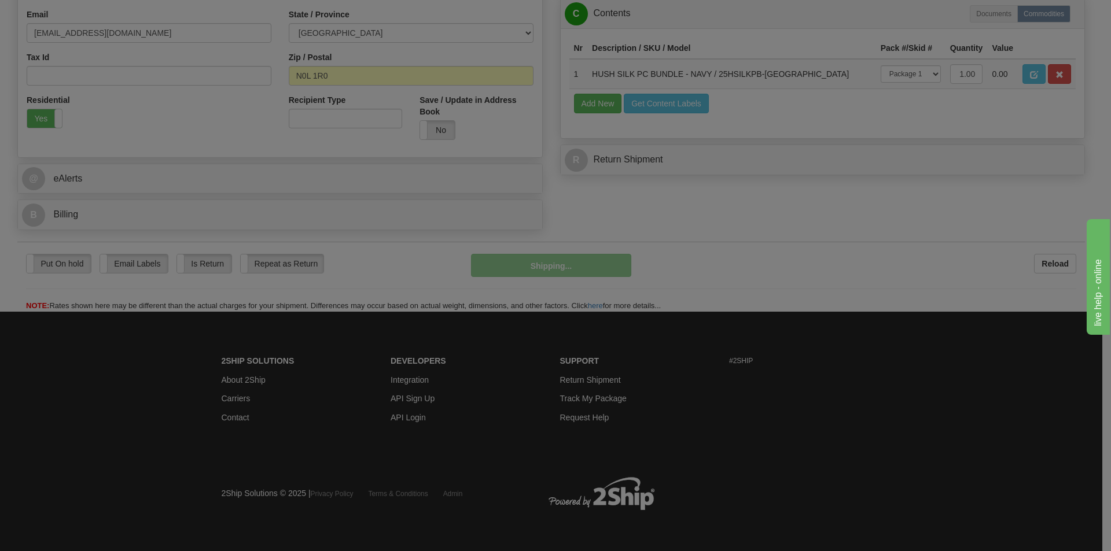
scroll to position [369, 0]
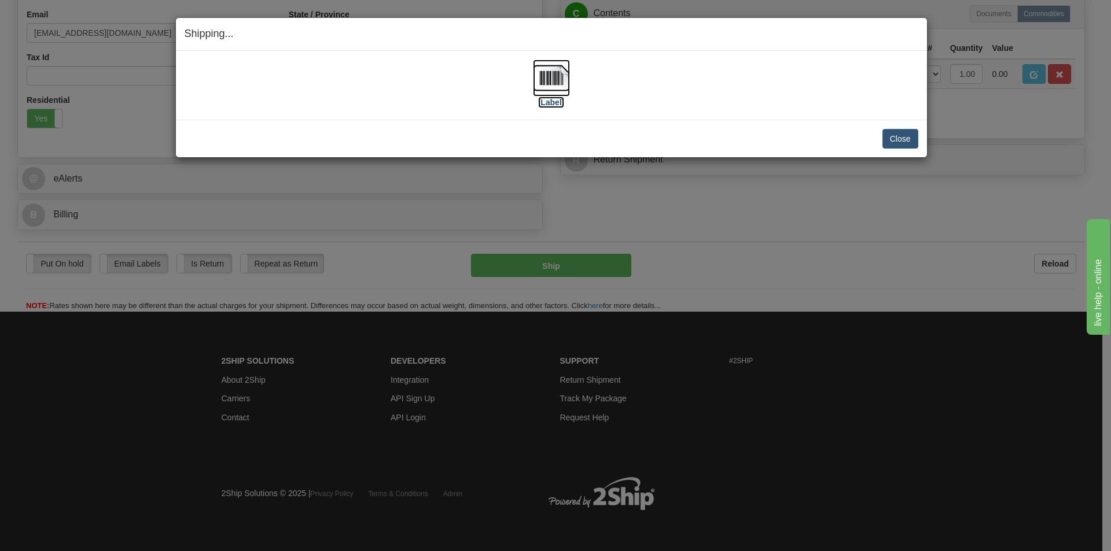
click at [543, 70] on img at bounding box center [551, 78] width 37 height 37
click at [898, 146] on button "Close" at bounding box center [900, 139] width 36 height 20
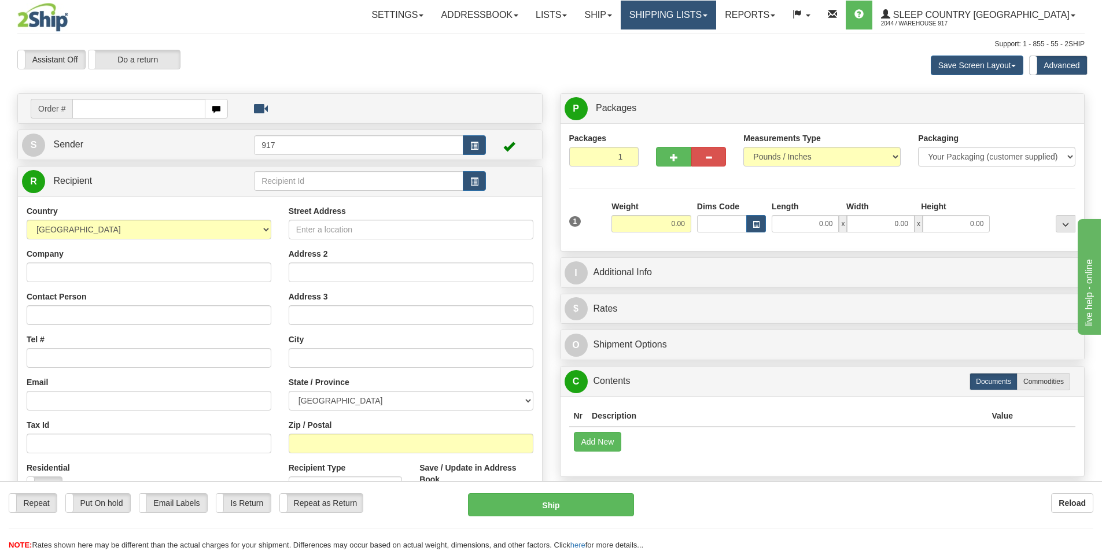
click at [716, 17] on link "Shipping lists" at bounding box center [668, 15] width 95 height 29
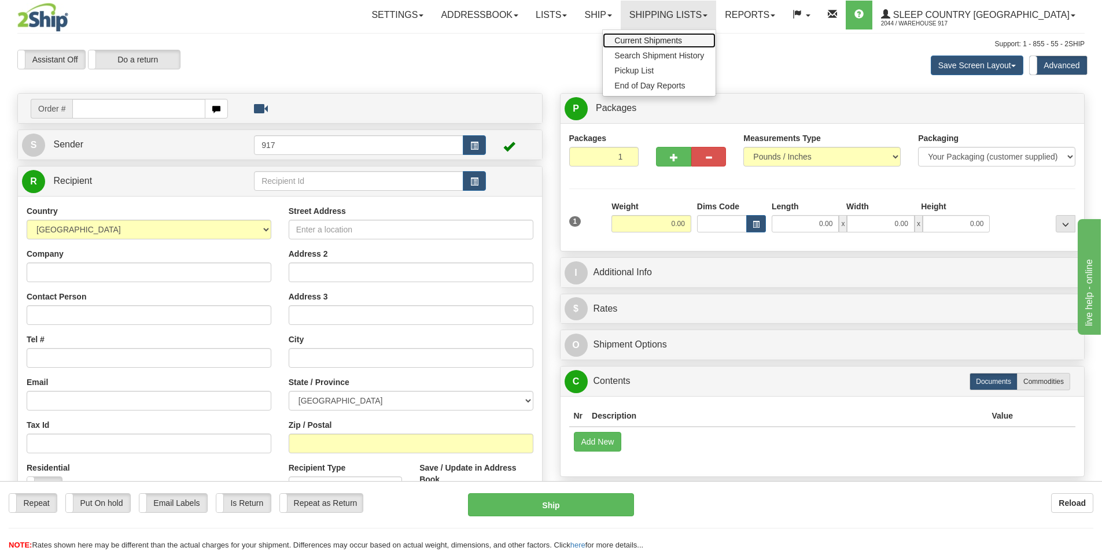
click at [682, 45] on span "Current Shipments" at bounding box center [649, 40] width 68 height 9
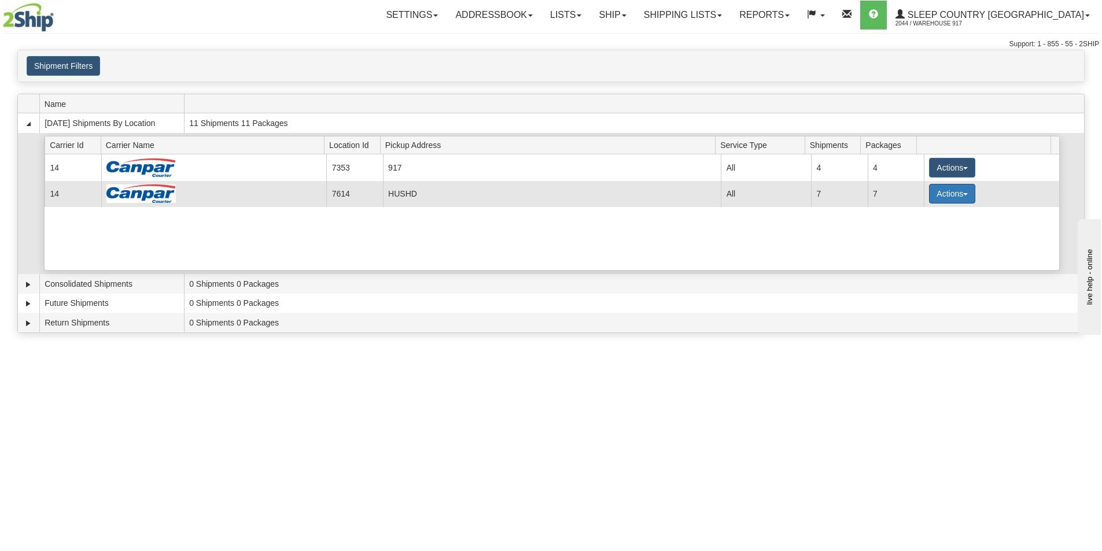
click at [952, 201] on button "Actions" at bounding box center [952, 194] width 46 height 20
click at [910, 232] on span "Close" at bounding box center [907, 230] width 27 height 8
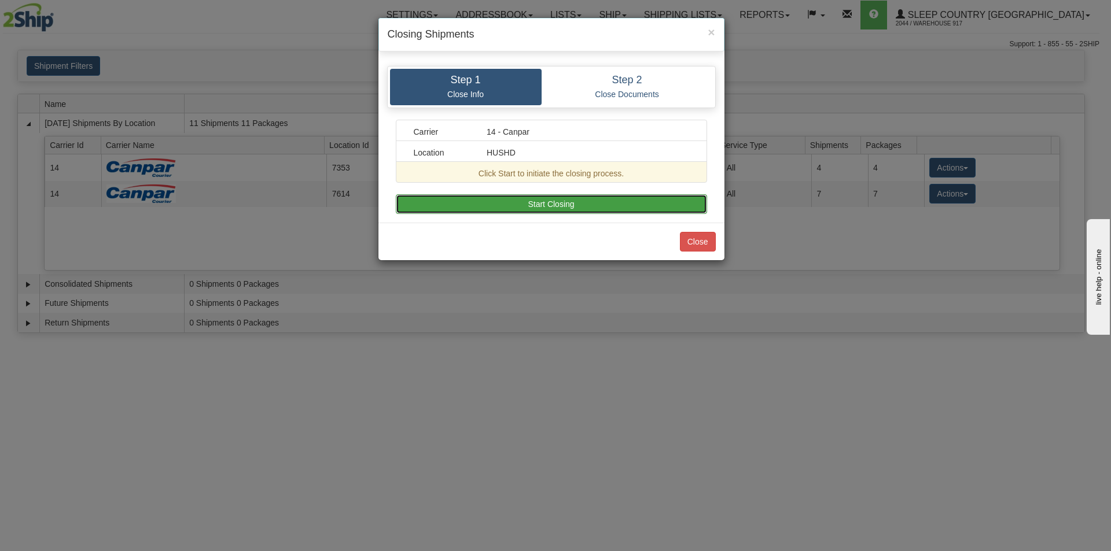
click at [643, 201] on button "Start Closing" at bounding box center [551, 204] width 311 height 20
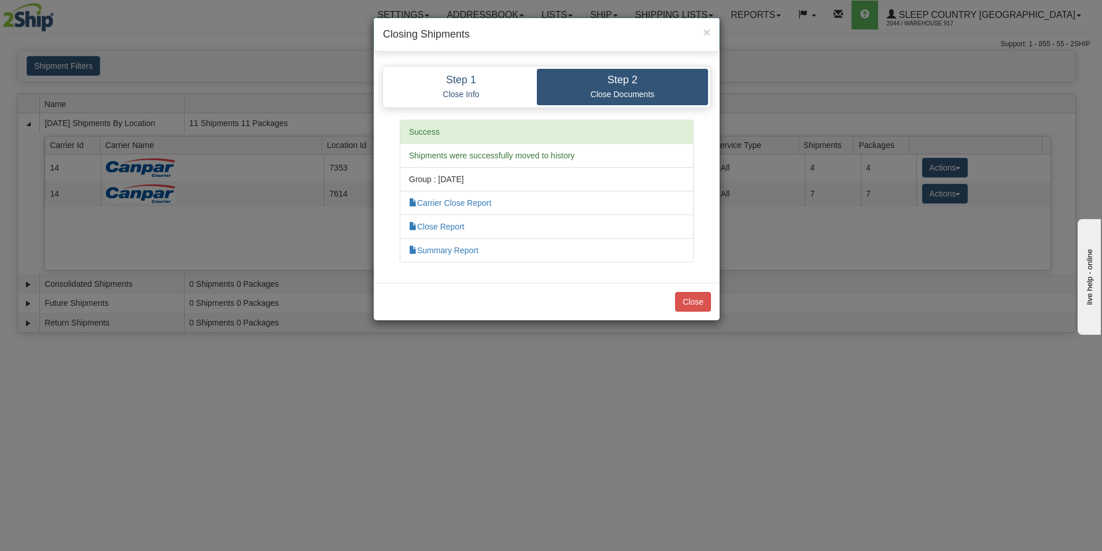
drag, startPoint x: 687, startPoint y: 288, endPoint x: 687, endPoint y: 317, distance: 28.9
click at [687, 317] on div "Close" at bounding box center [547, 302] width 346 height 38
click at [695, 304] on button "Close" at bounding box center [693, 302] width 36 height 20
